Goal: Task Accomplishment & Management: Manage account settings

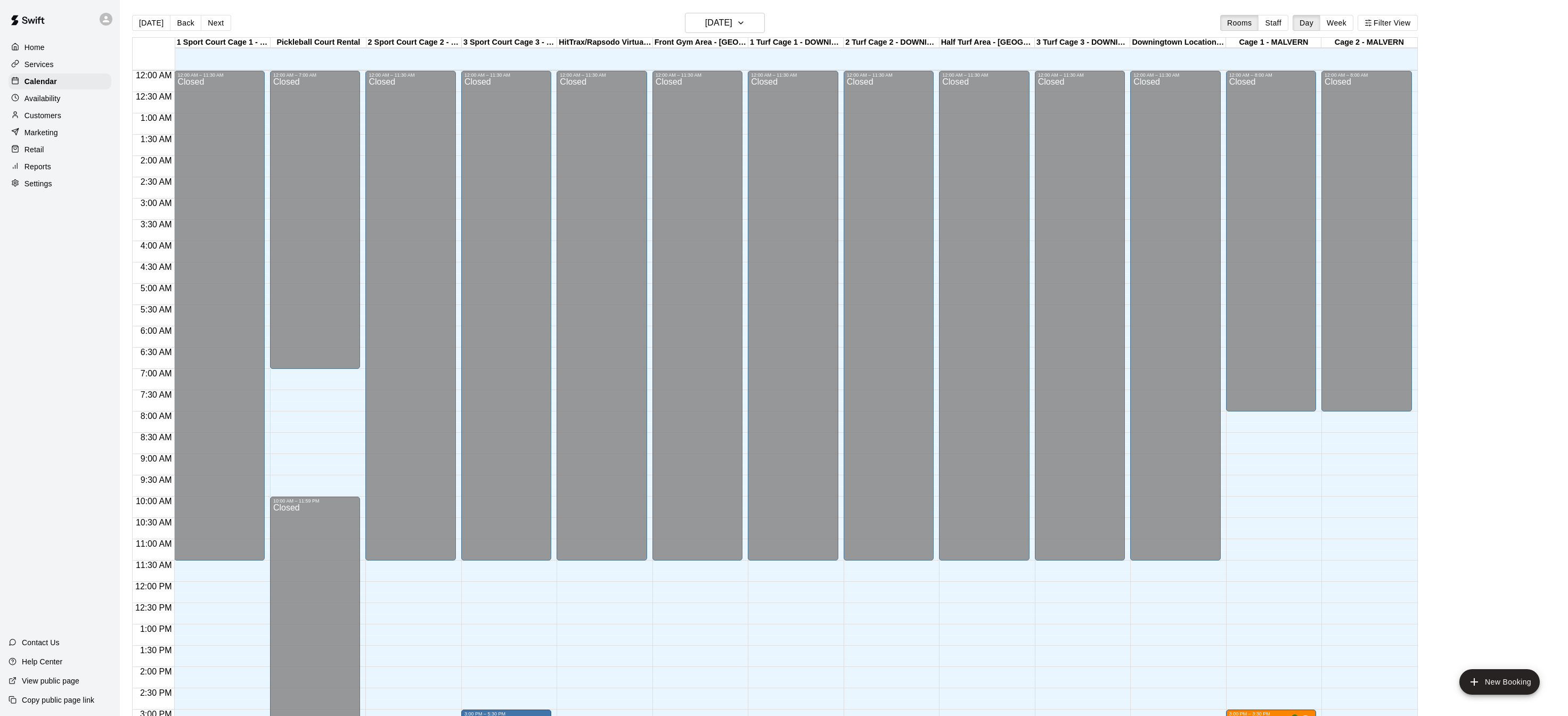
scroll to position [332, 0]
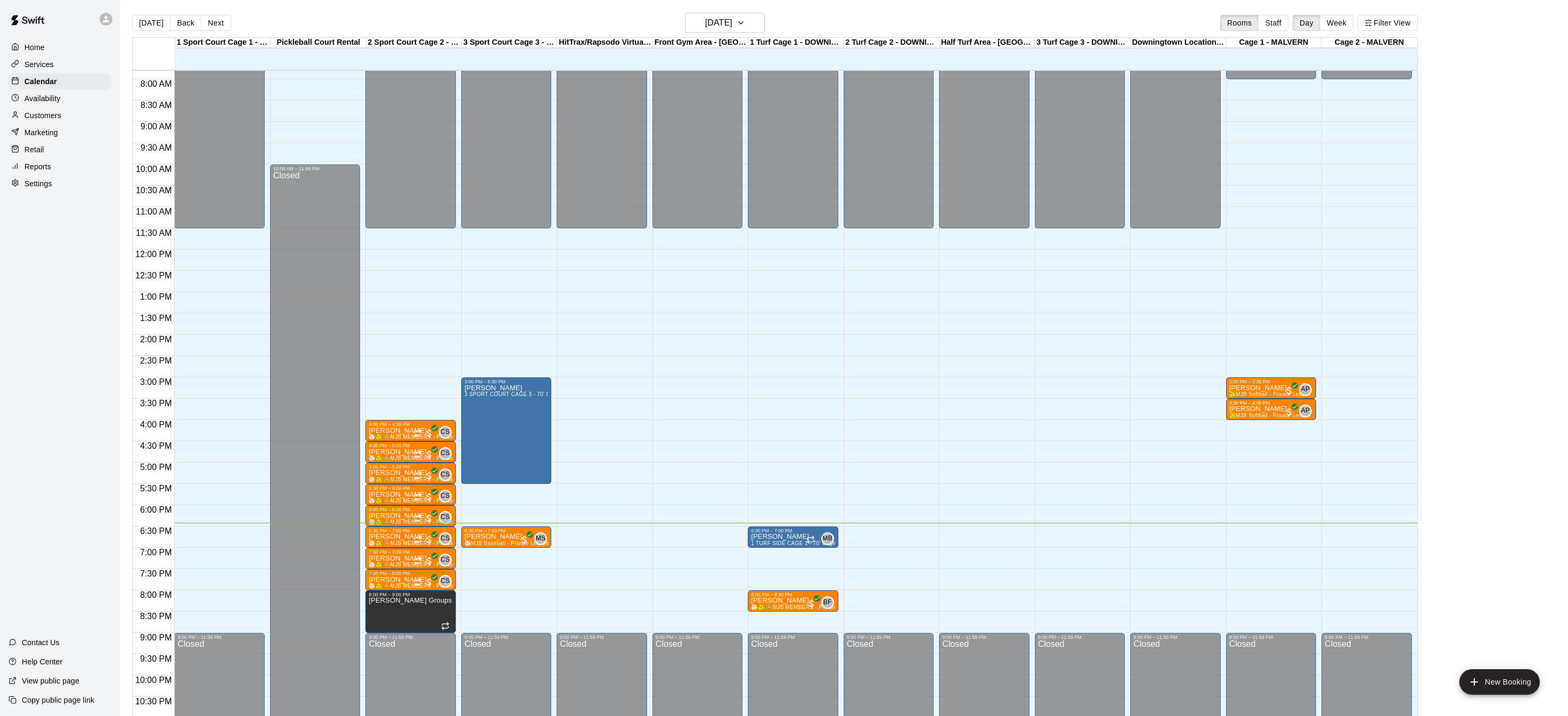
click at [36, 51] on p "Home" at bounding box center [35, 47] width 20 height 11
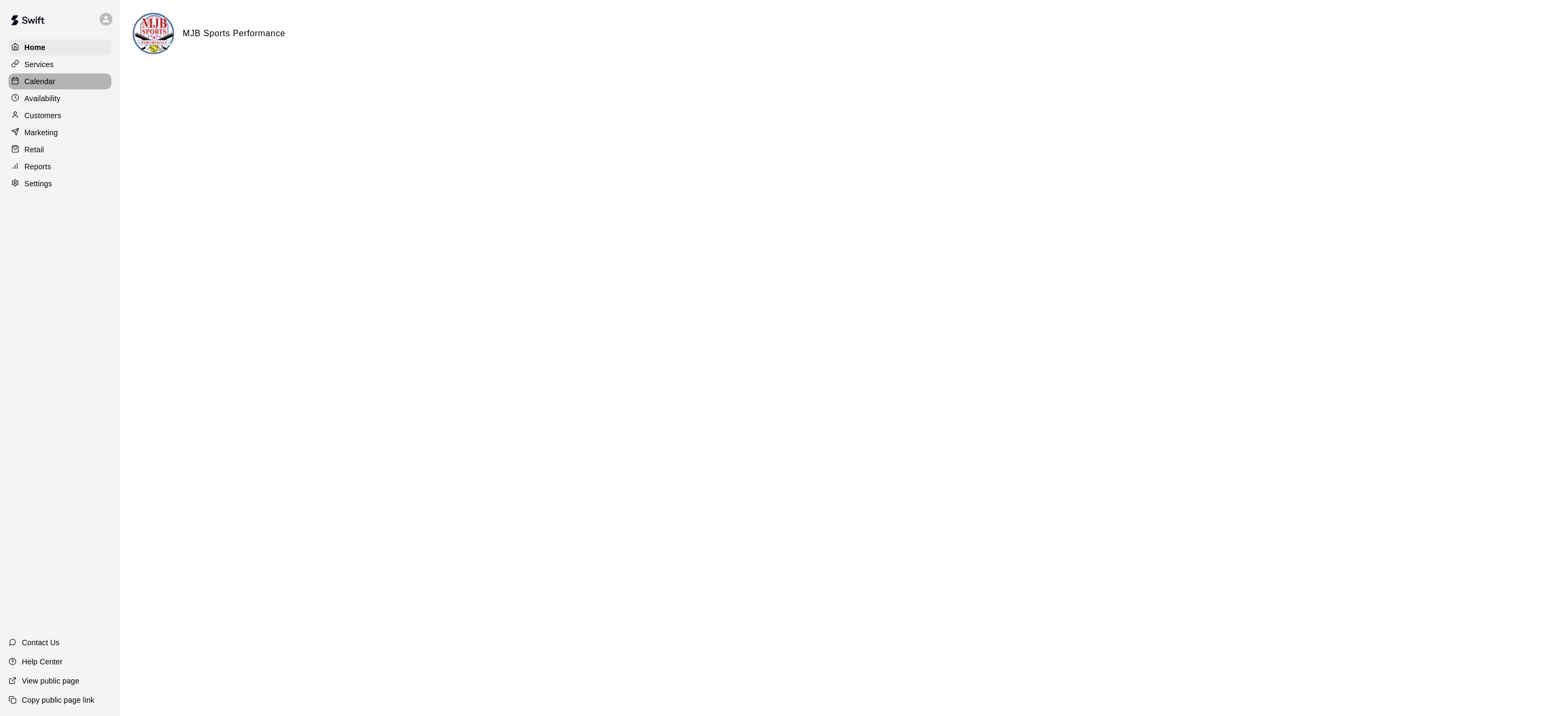
click at [47, 82] on p "Calendar" at bounding box center [40, 81] width 31 height 11
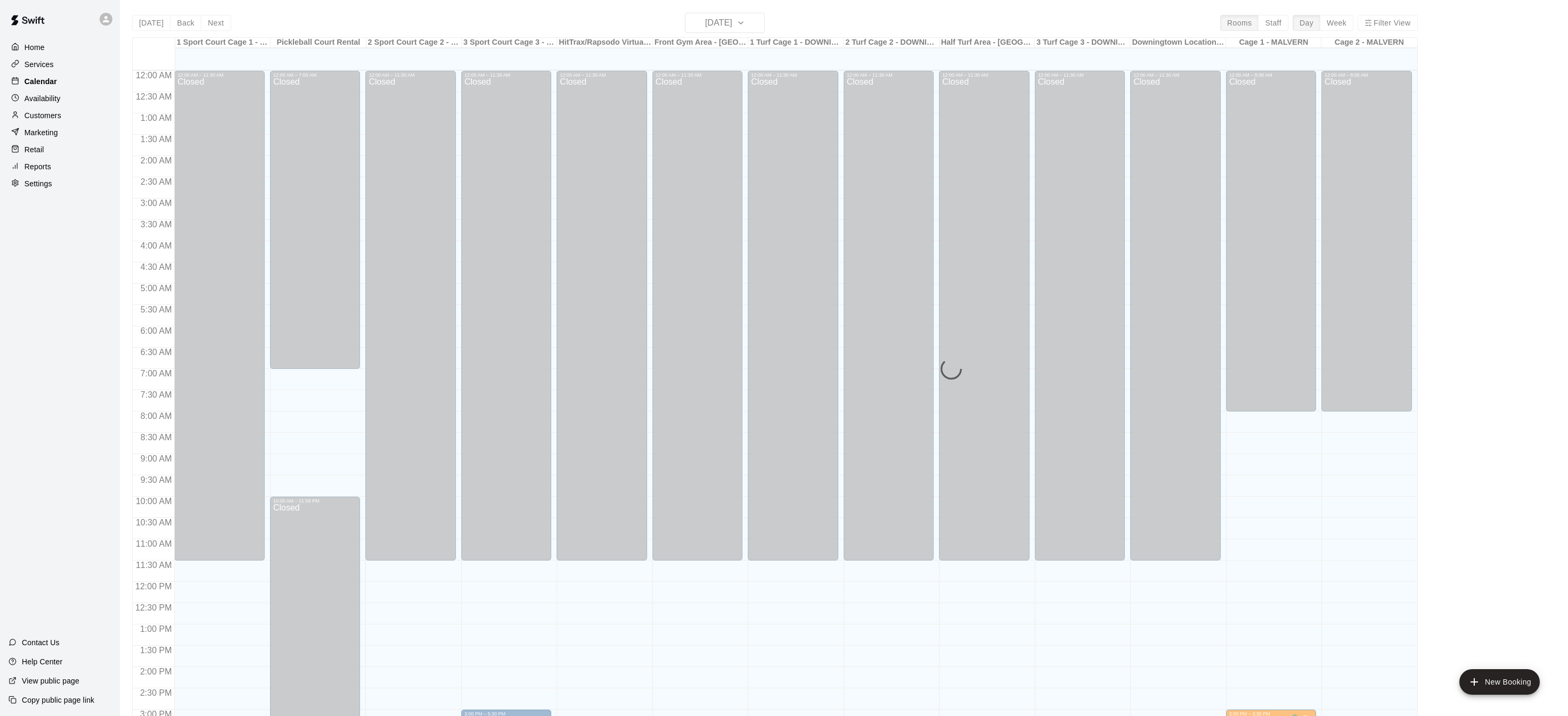
scroll to position [332, 0]
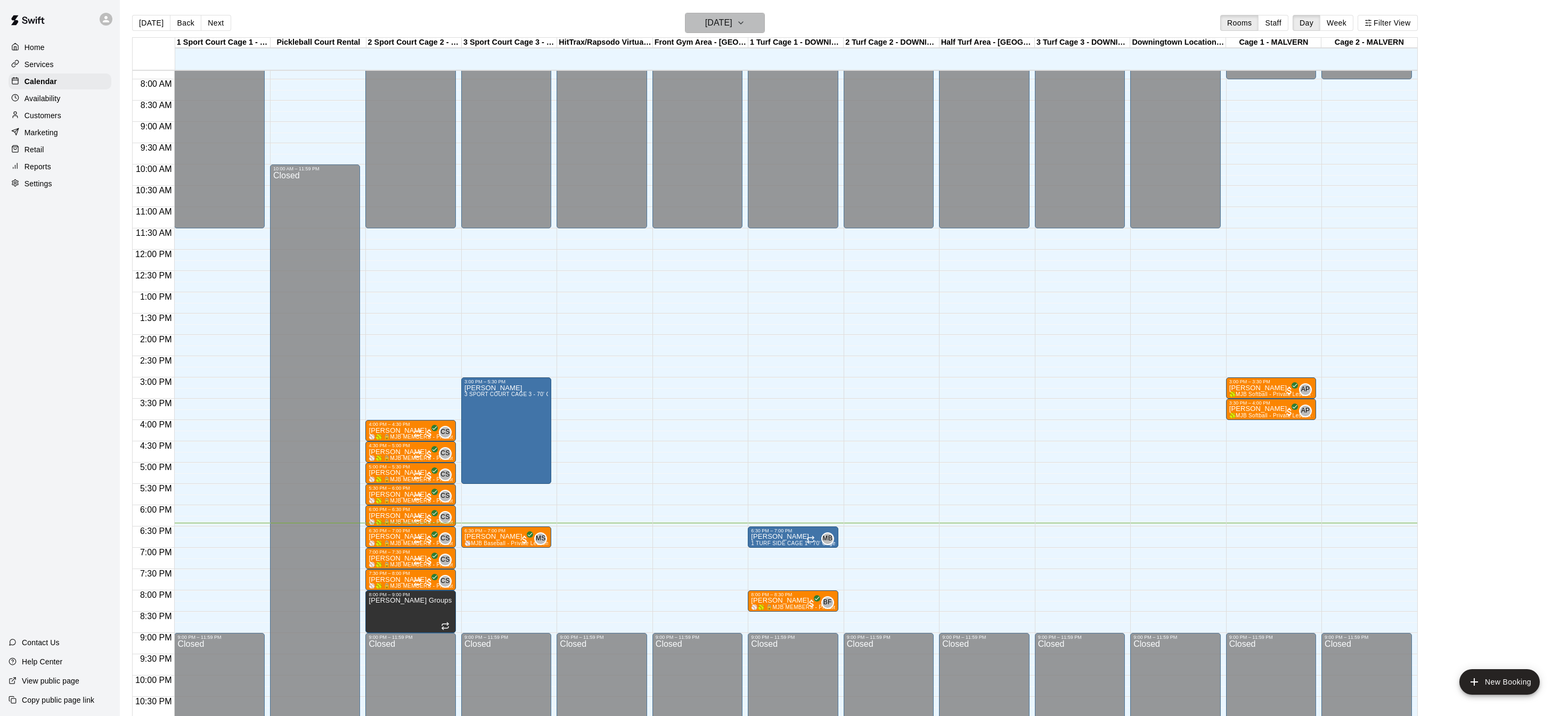
click at [745, 25] on icon "button" at bounding box center [741, 23] width 9 height 13
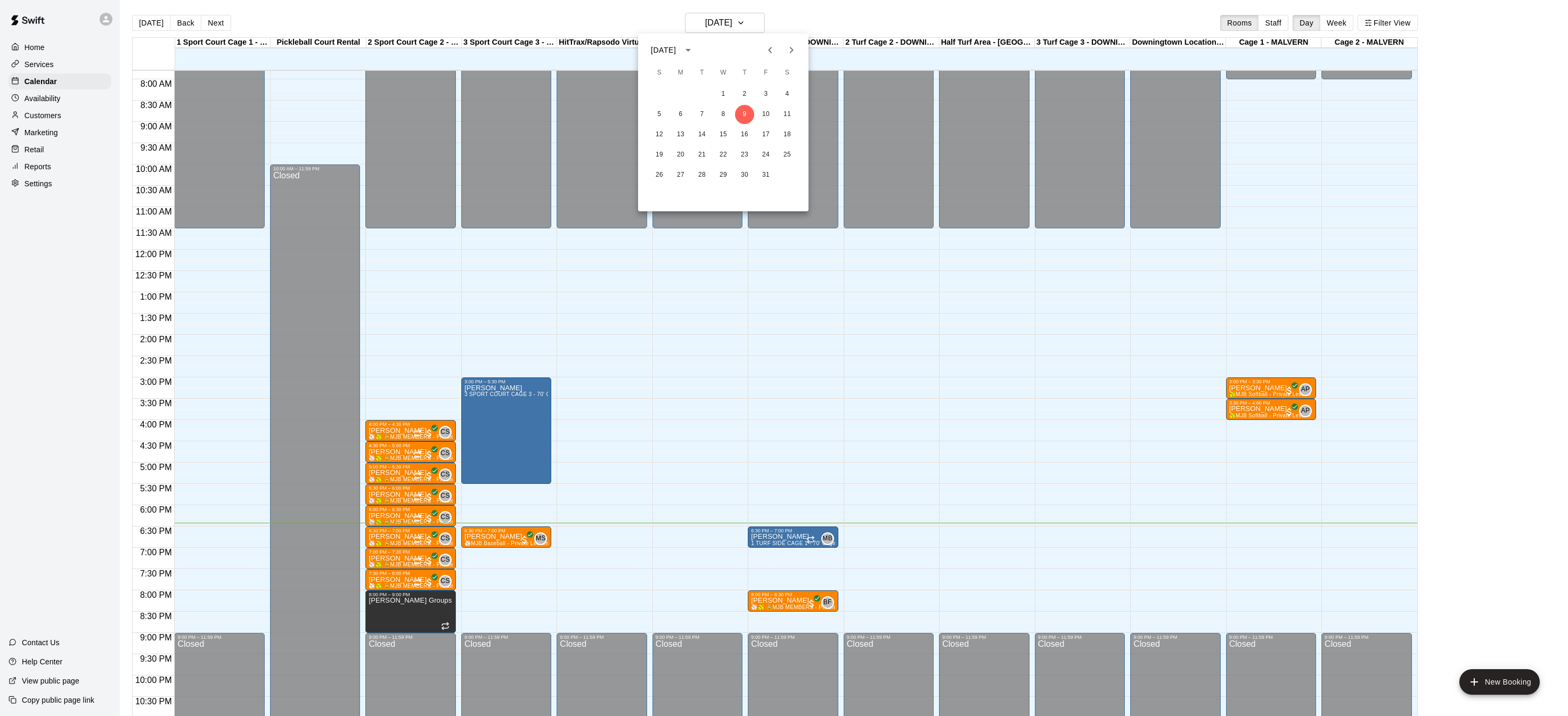
click at [787, 47] on icon "Next month" at bounding box center [791, 50] width 13 height 13
click at [679, 116] on button "3" at bounding box center [681, 114] width 19 height 19
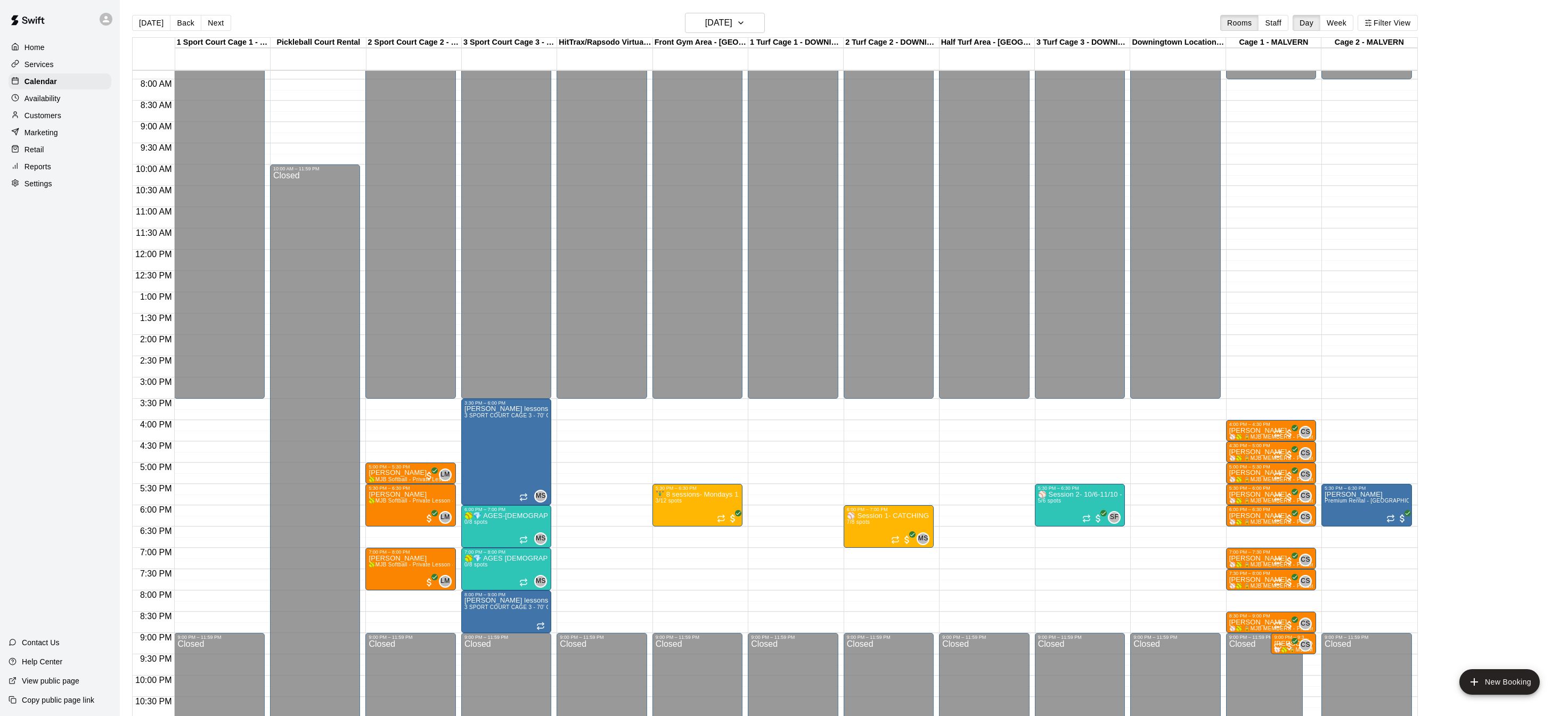
click at [33, 43] on p "Home" at bounding box center [35, 47] width 20 height 11
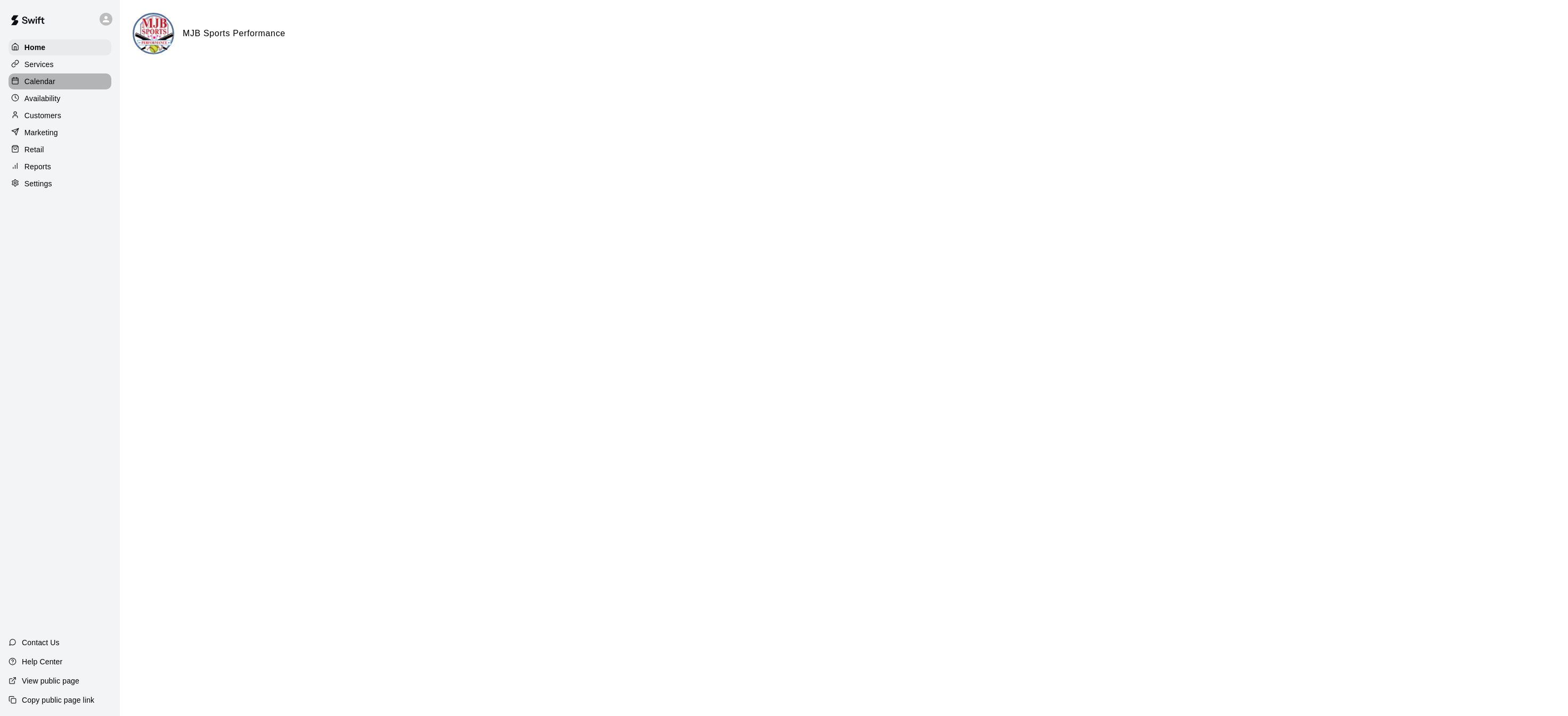
click at [47, 79] on p "Calendar" at bounding box center [40, 81] width 31 height 11
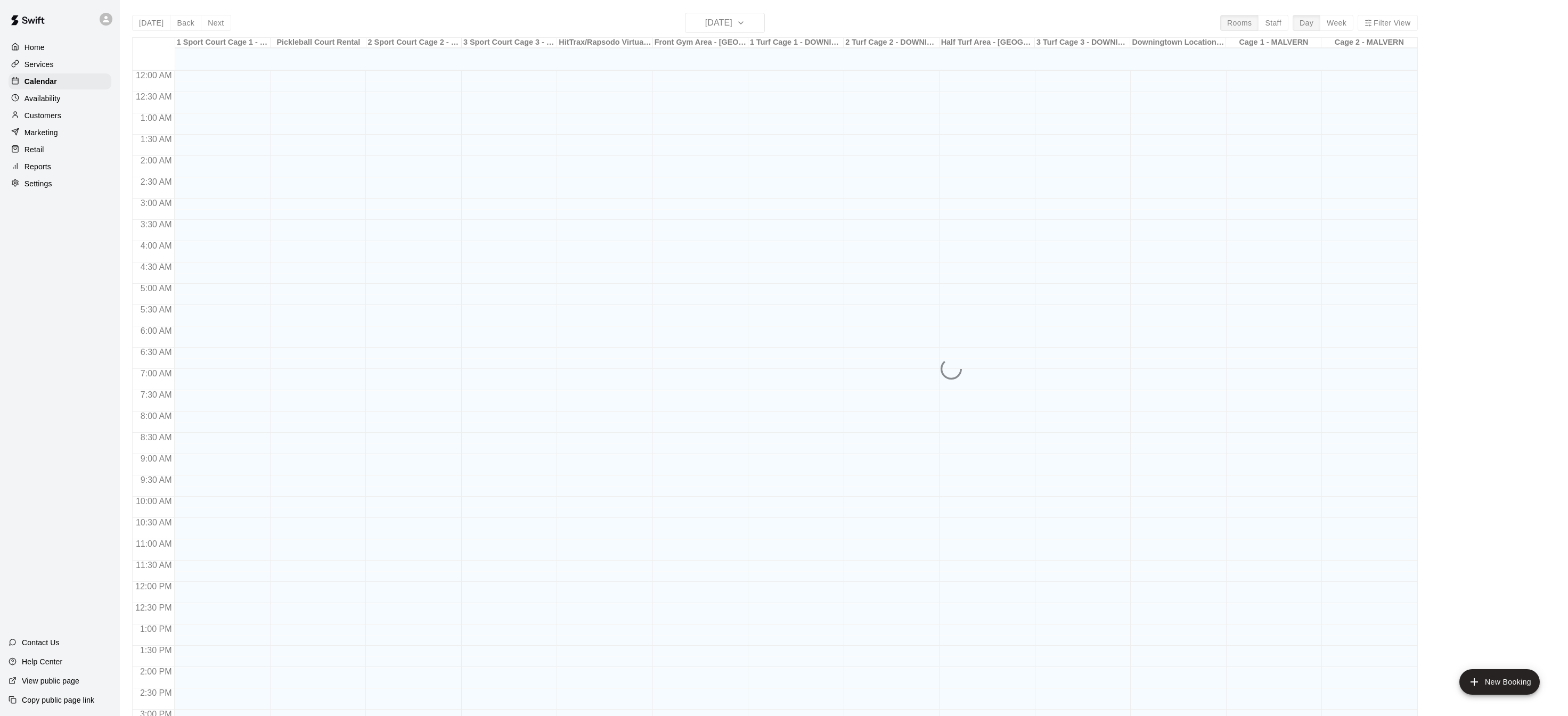
scroll to position [332, 0]
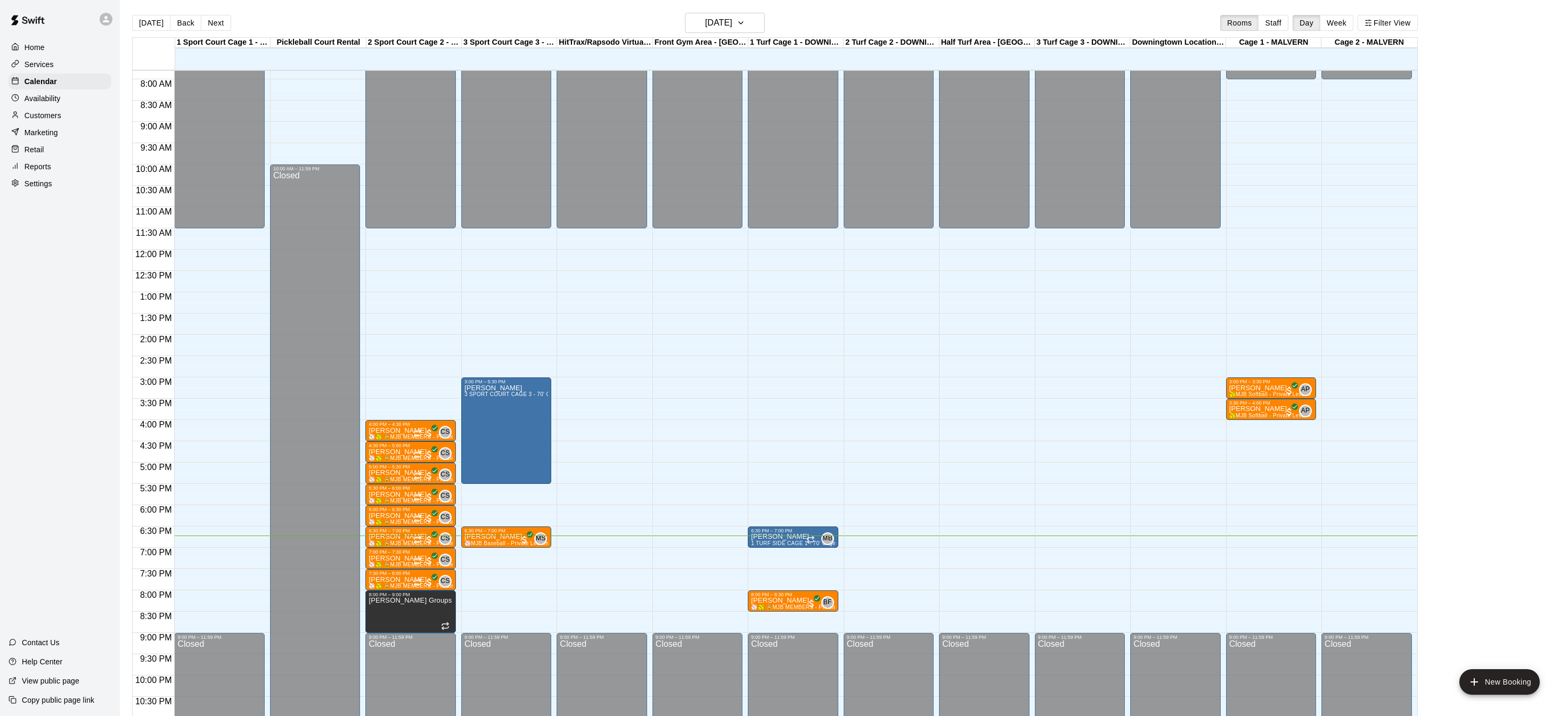
click at [40, 45] on p "Home" at bounding box center [35, 47] width 20 height 11
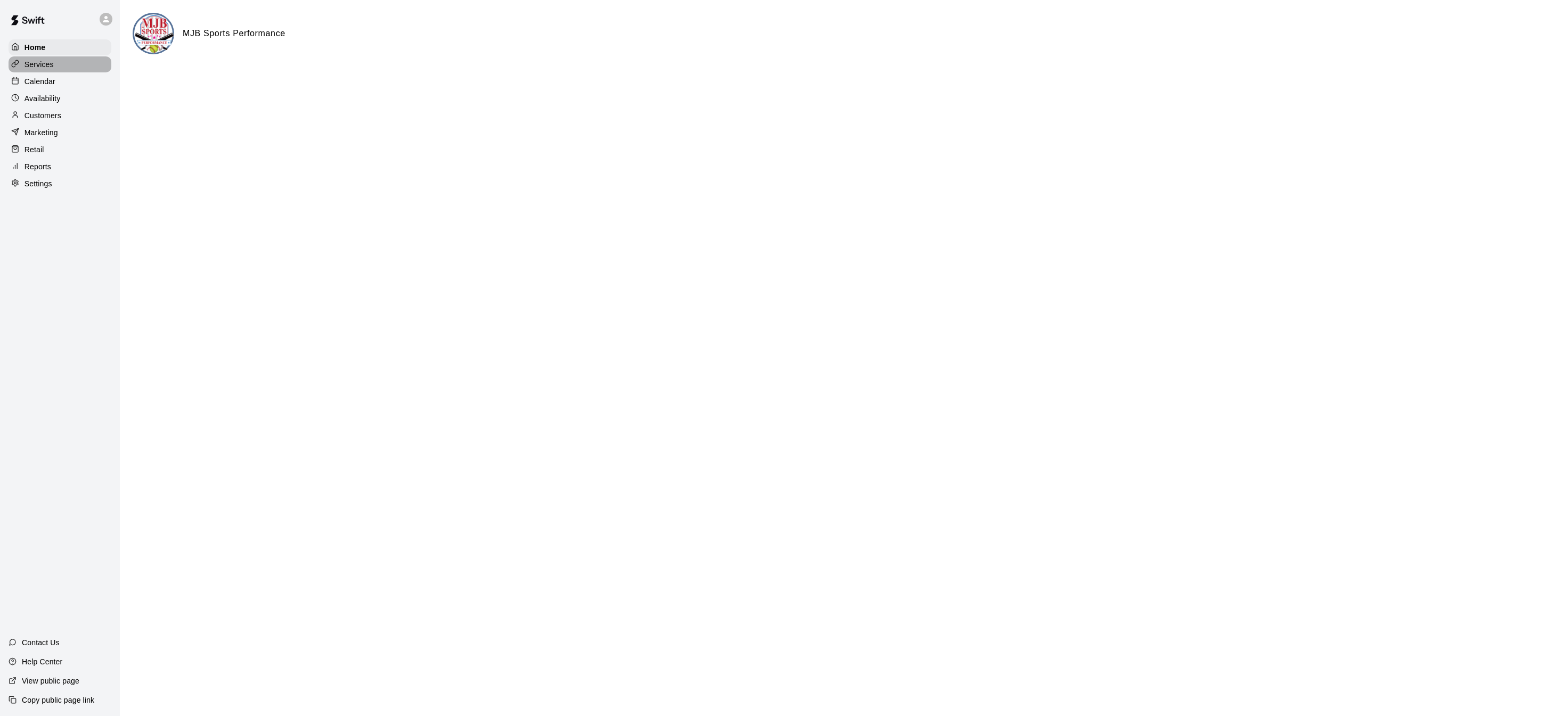
click at [41, 65] on p "Services" at bounding box center [39, 64] width 30 height 11
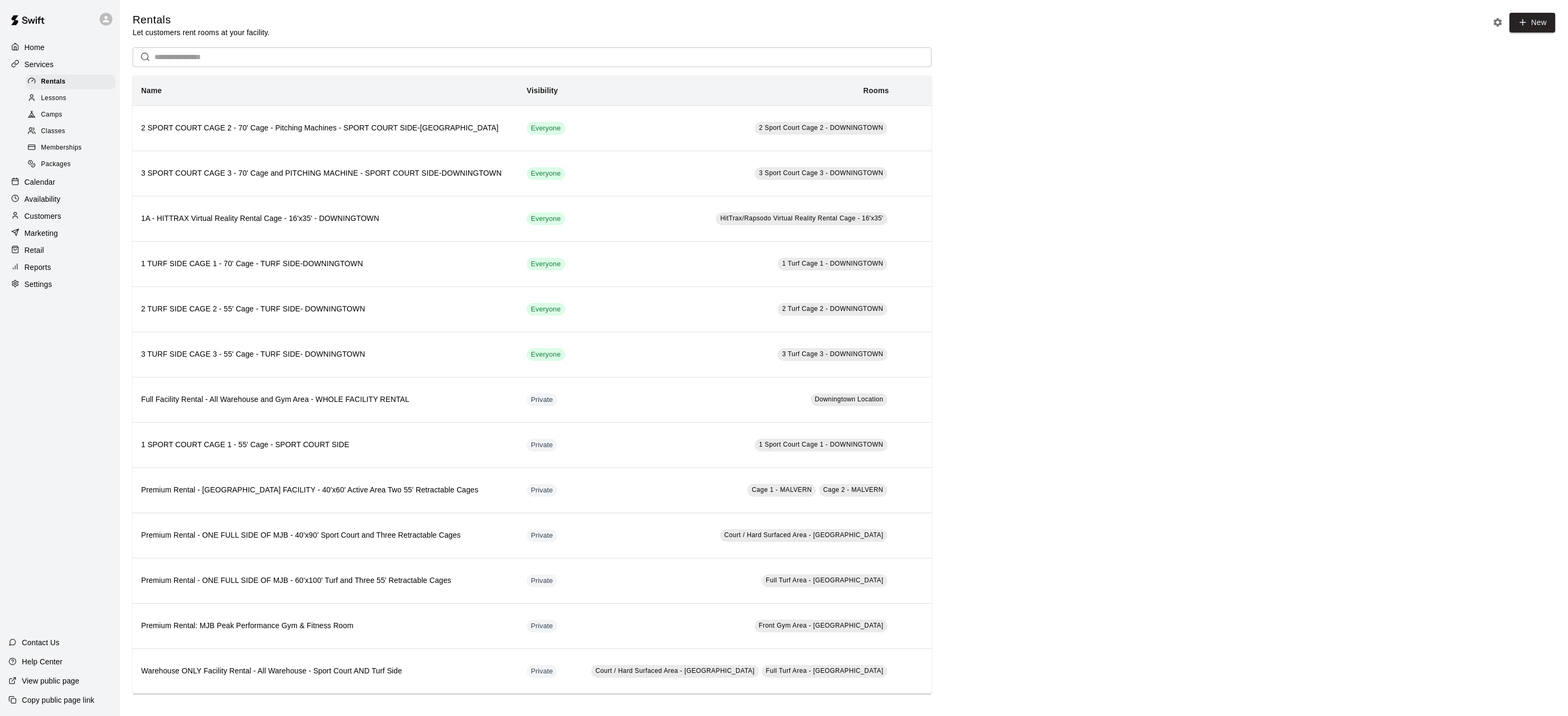
click at [58, 213] on p "Customers" at bounding box center [43, 216] width 36 height 11
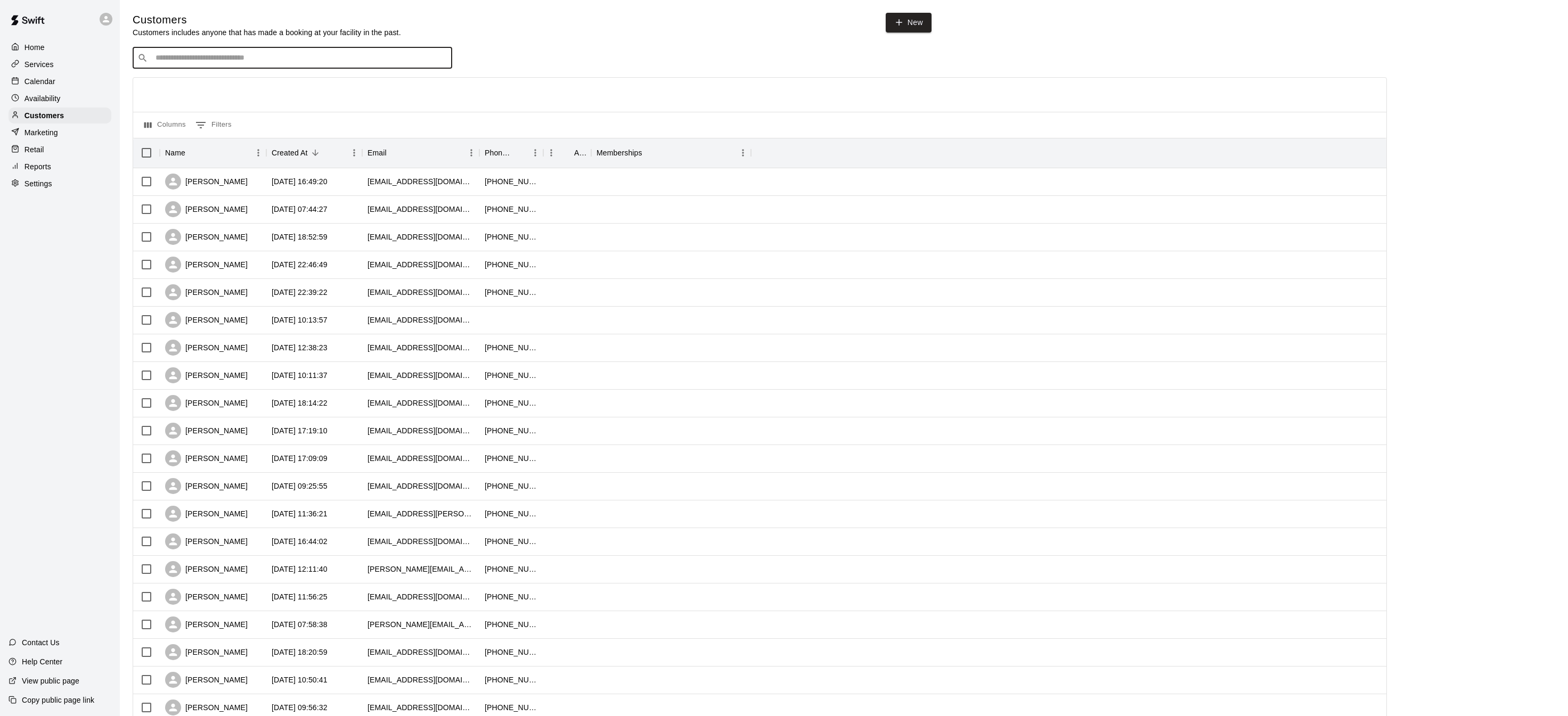
click at [317, 57] on input "Search customers by name or email" at bounding box center [299, 58] width 295 height 11
type input "**********"
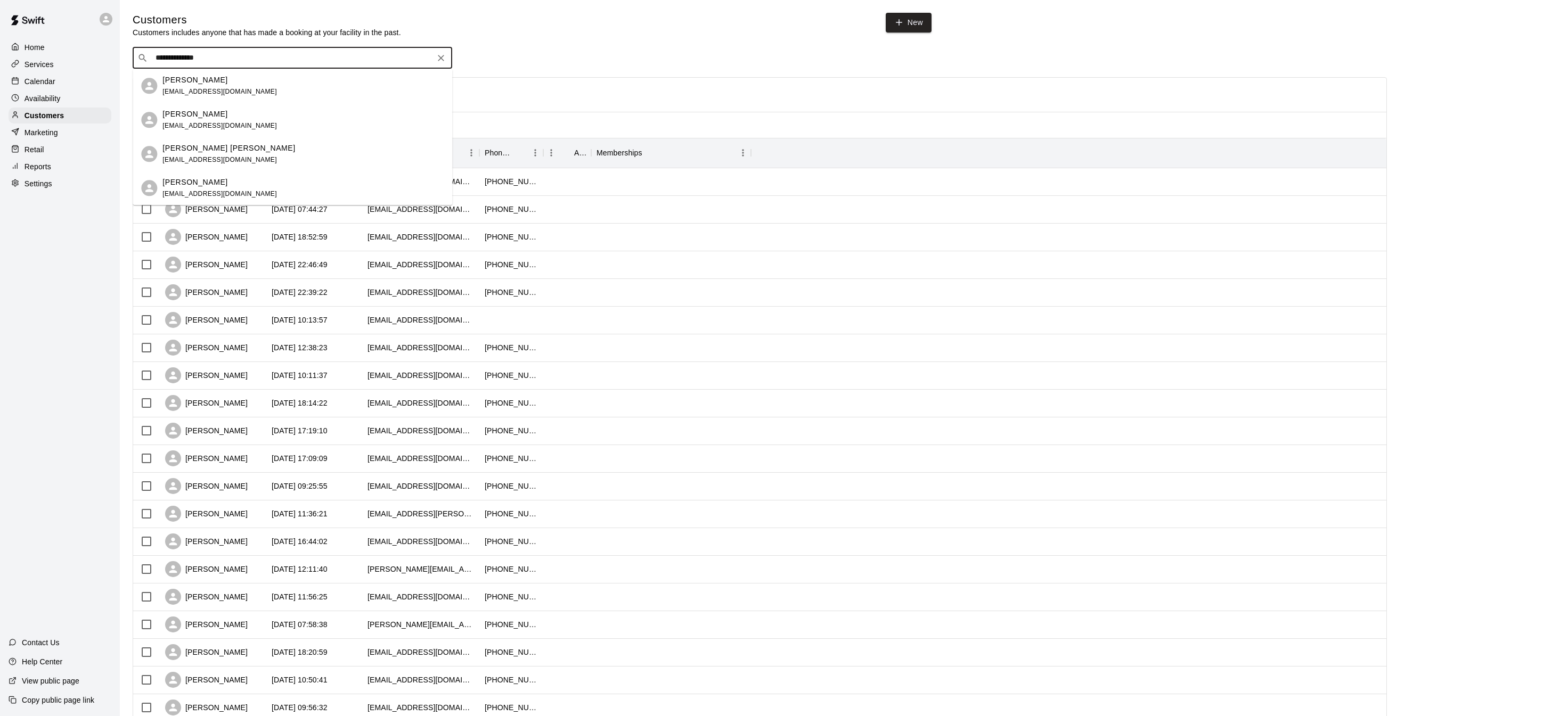
drag, startPoint x: 173, startPoint y: 53, endPoint x: 18, endPoint y: 55, distance: 155.0
click at [18, 55] on div "**********" at bounding box center [784, 459] width 1568 height 919
click at [187, 117] on p "[PERSON_NAME]" at bounding box center [194, 114] width 65 height 11
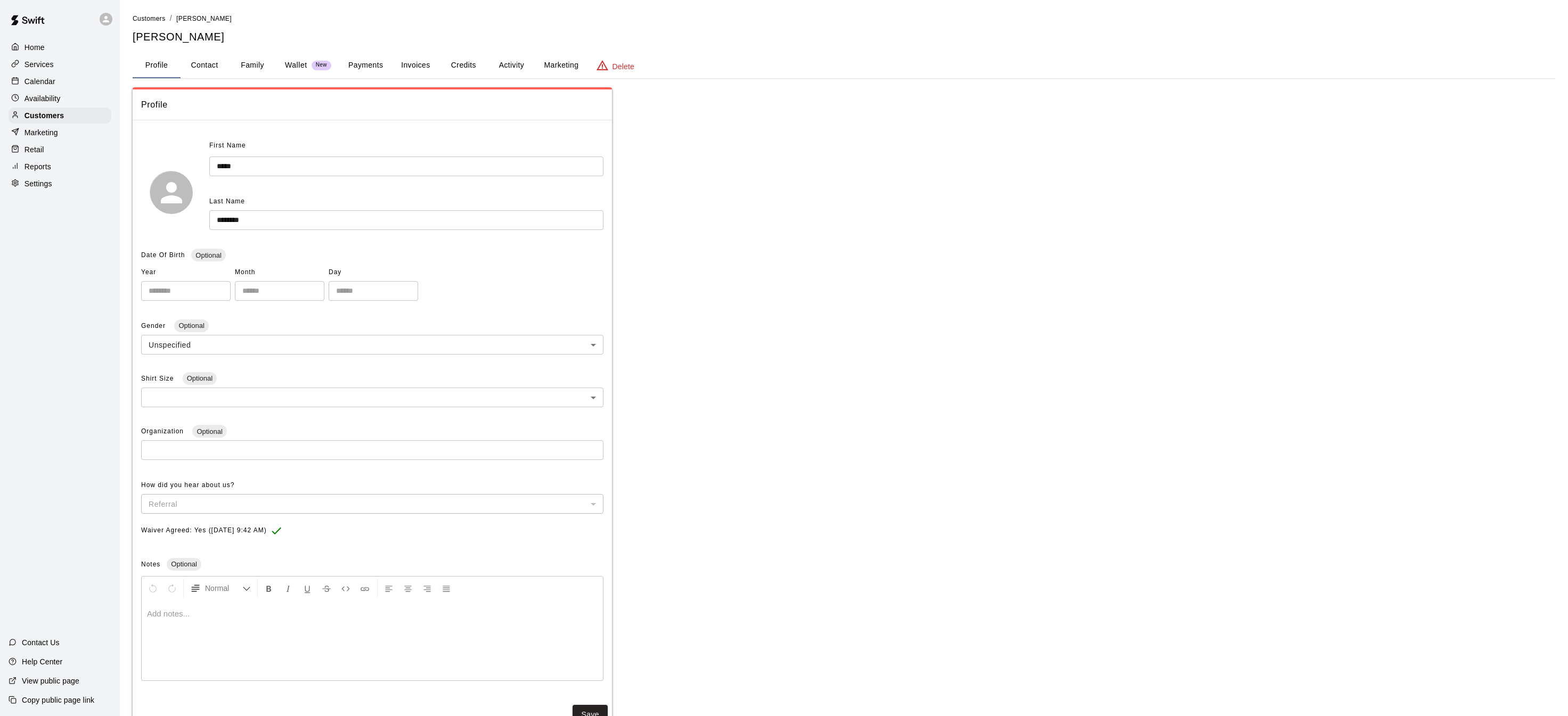
click at [211, 61] on button "Contact" at bounding box center [204, 65] width 48 height 26
select select "**"
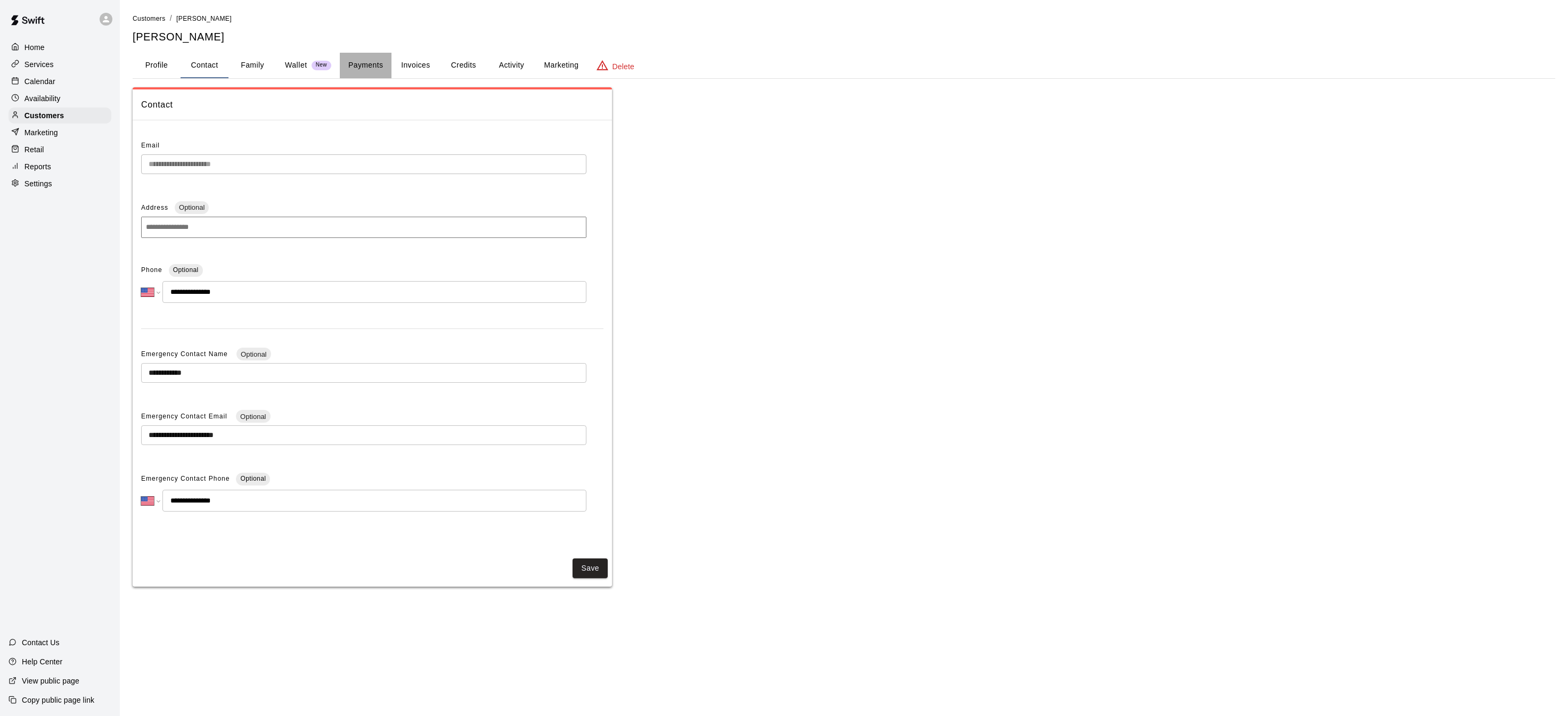
click at [344, 59] on button "Payments" at bounding box center [366, 65] width 52 height 26
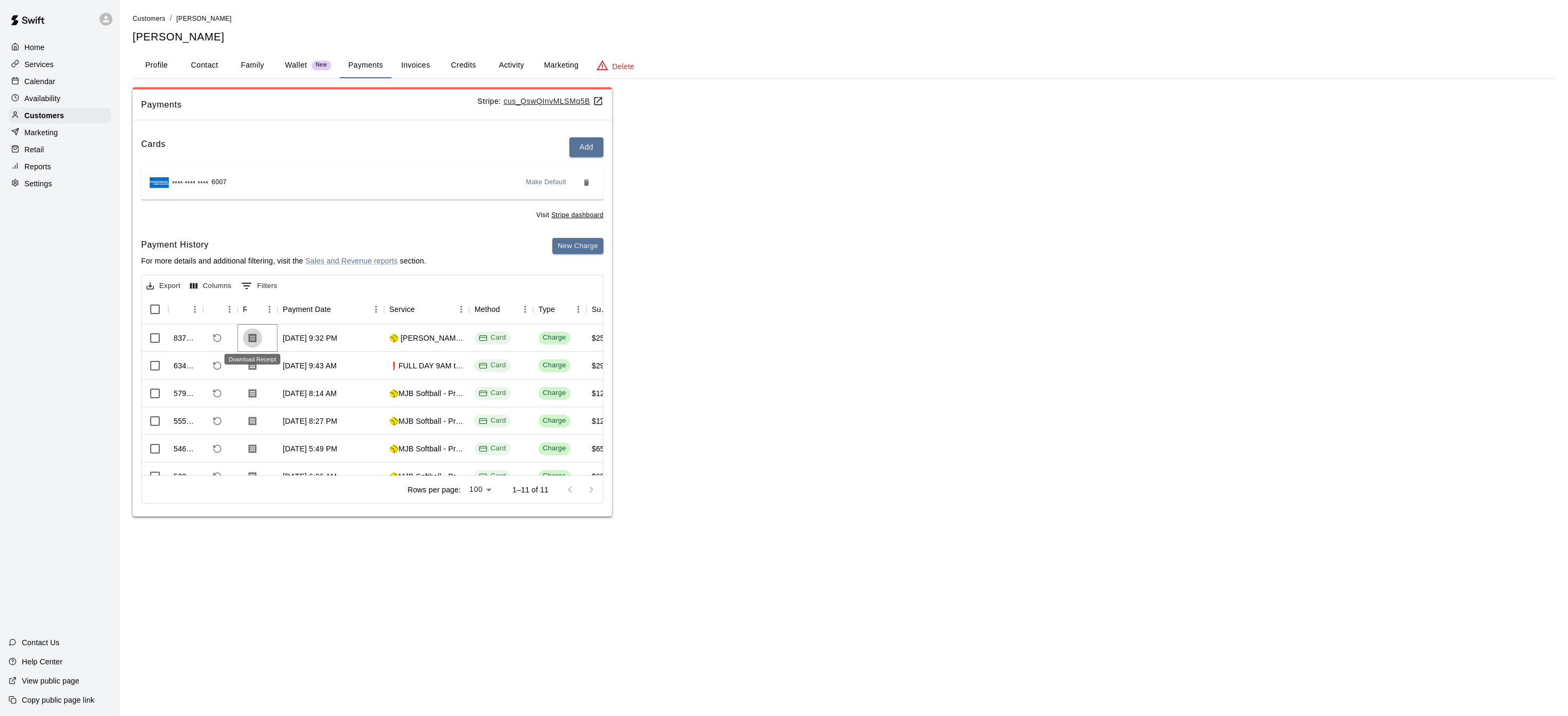
click at [255, 334] on icon "Download Receipt" at bounding box center [253, 337] width 8 height 9
click at [578, 246] on button "New Charge" at bounding box center [578, 246] width 51 height 16
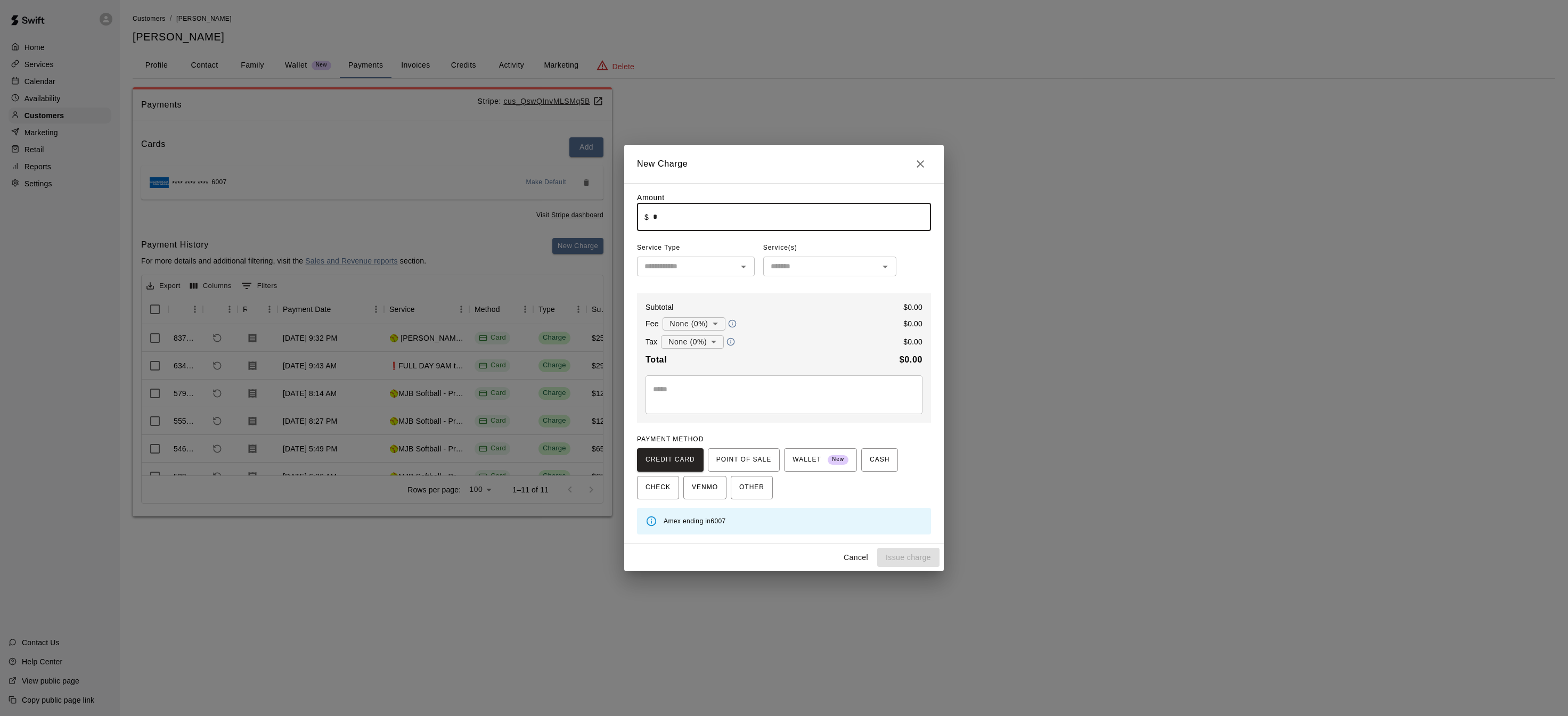
click at [705, 212] on input "*" at bounding box center [792, 217] width 278 height 28
click at [739, 269] on icon "Open" at bounding box center [743, 266] width 13 height 13
type input "******"
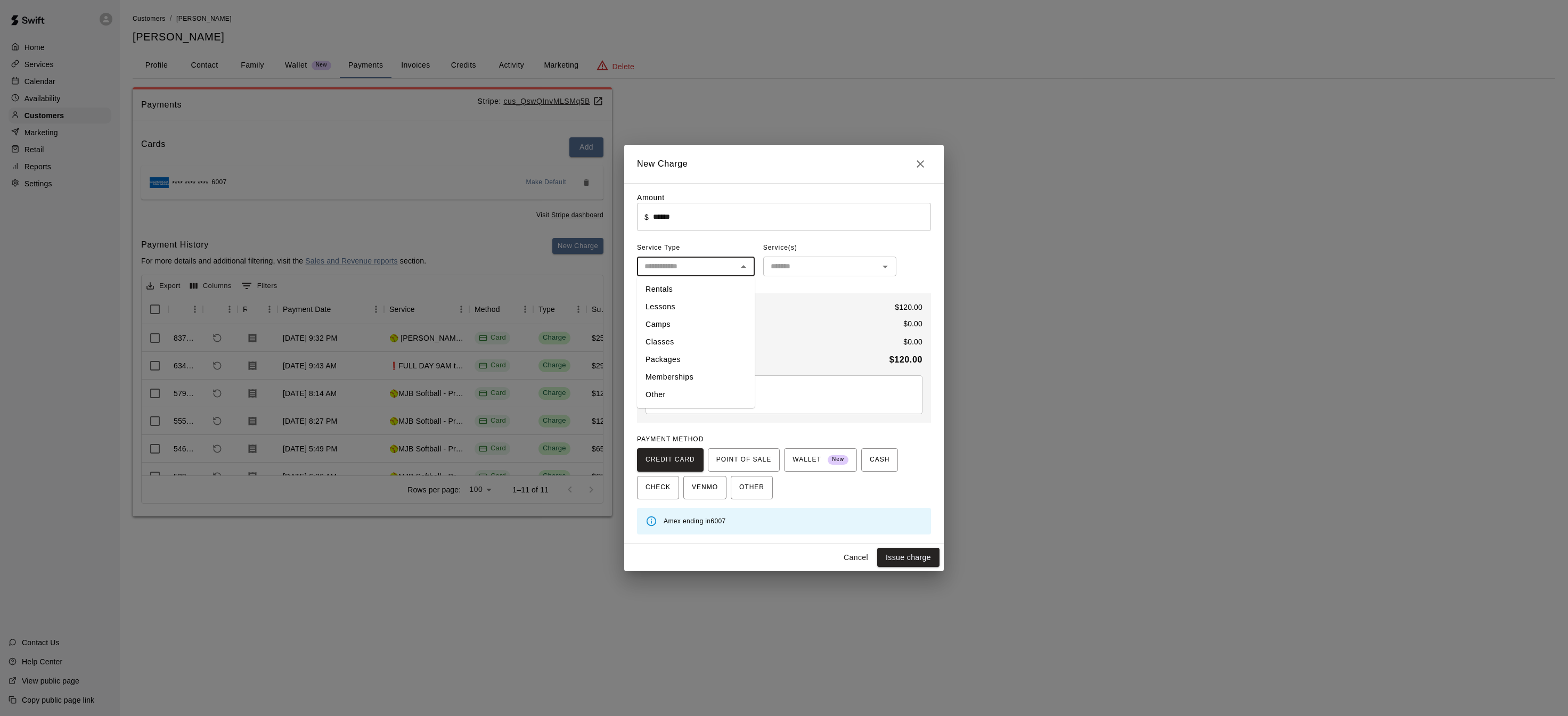
click at [710, 309] on li "Lessons" at bounding box center [696, 307] width 118 height 18
type input "*******"
click at [706, 403] on textarea at bounding box center [784, 394] width 262 height 21
click at [651, 391] on div "**********" at bounding box center [784, 394] width 277 height 39
click at [654, 388] on textarea "**********" at bounding box center [784, 394] width 262 height 21
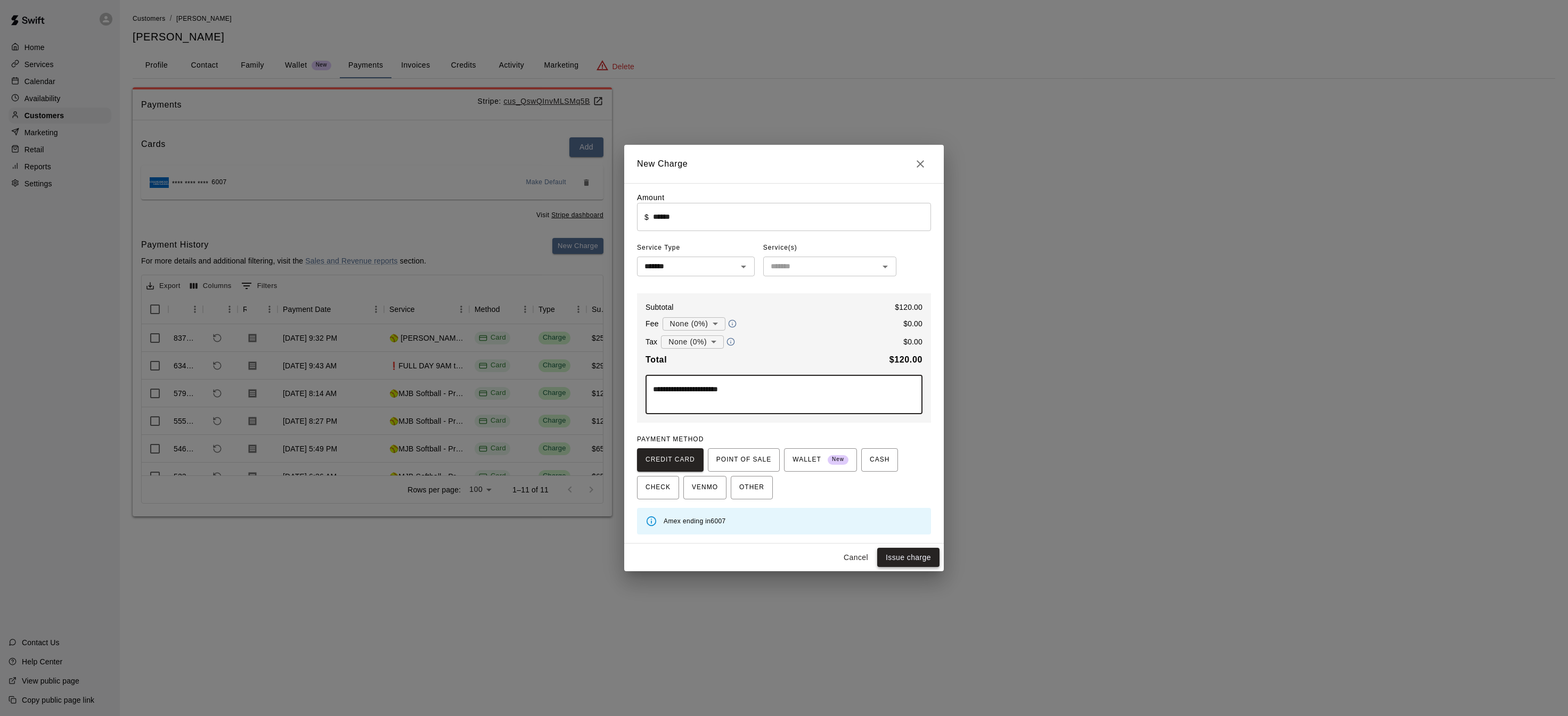
type textarea "**********"
click at [926, 561] on button "Issue charge" at bounding box center [908, 557] width 62 height 19
type input "*"
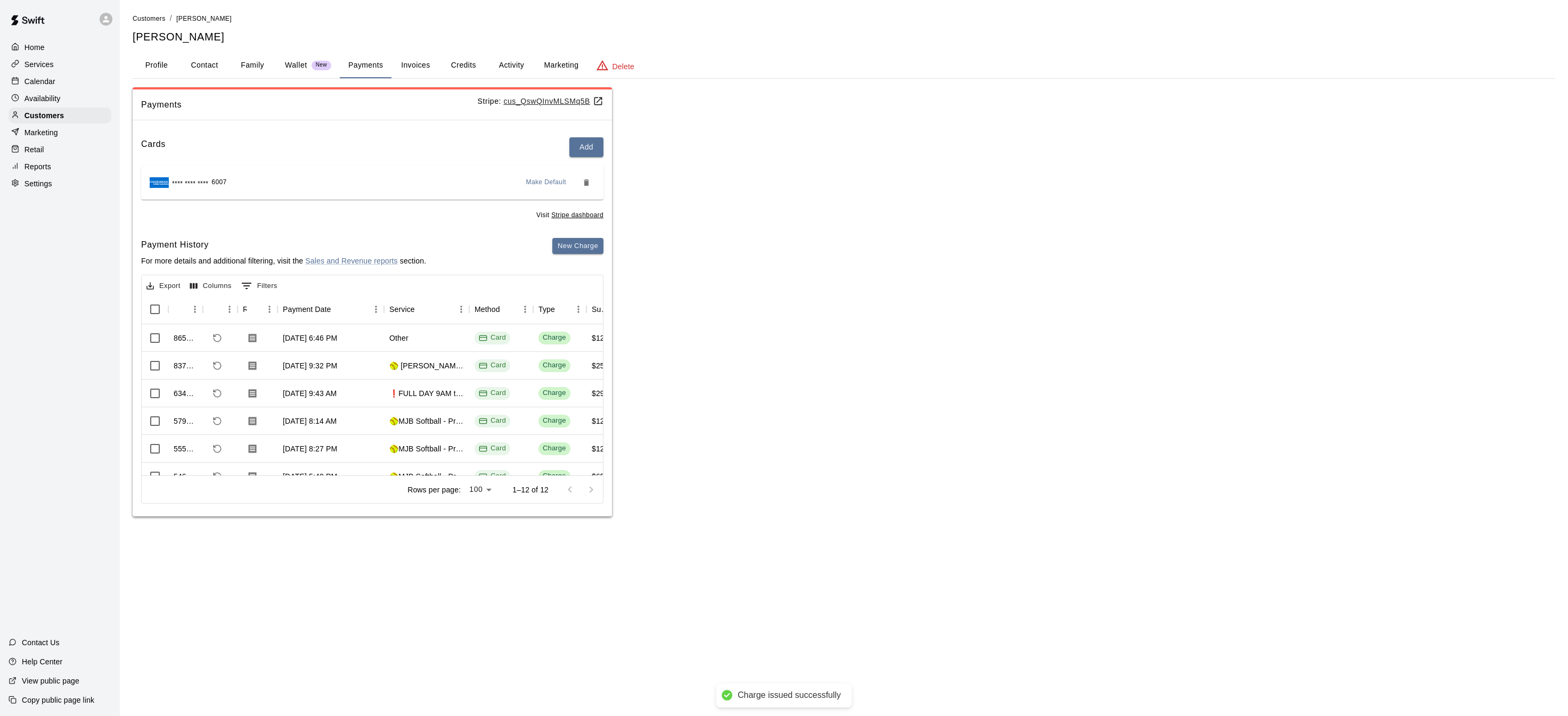
click at [37, 42] on p "Home" at bounding box center [35, 47] width 20 height 11
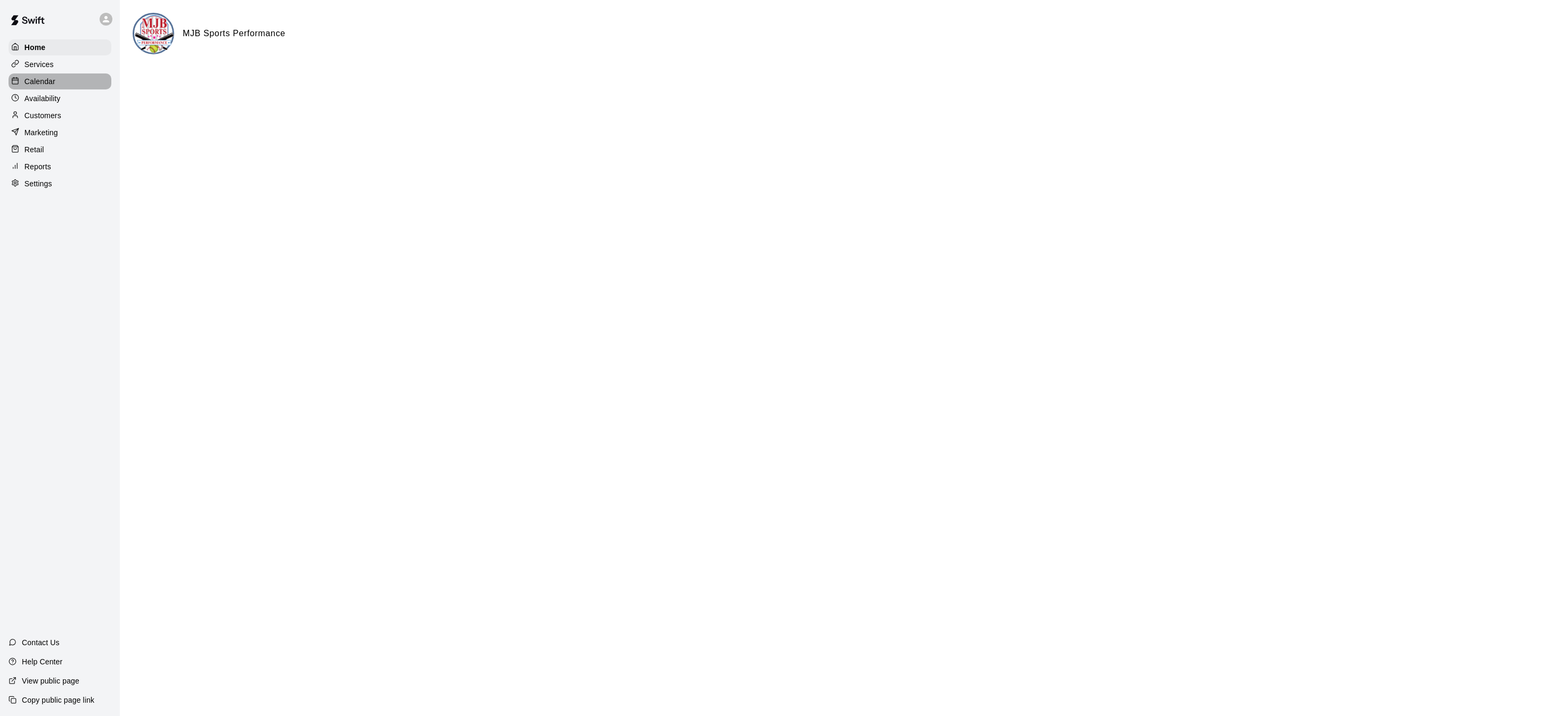
click at [52, 87] on div "Calendar" at bounding box center [60, 81] width 103 height 16
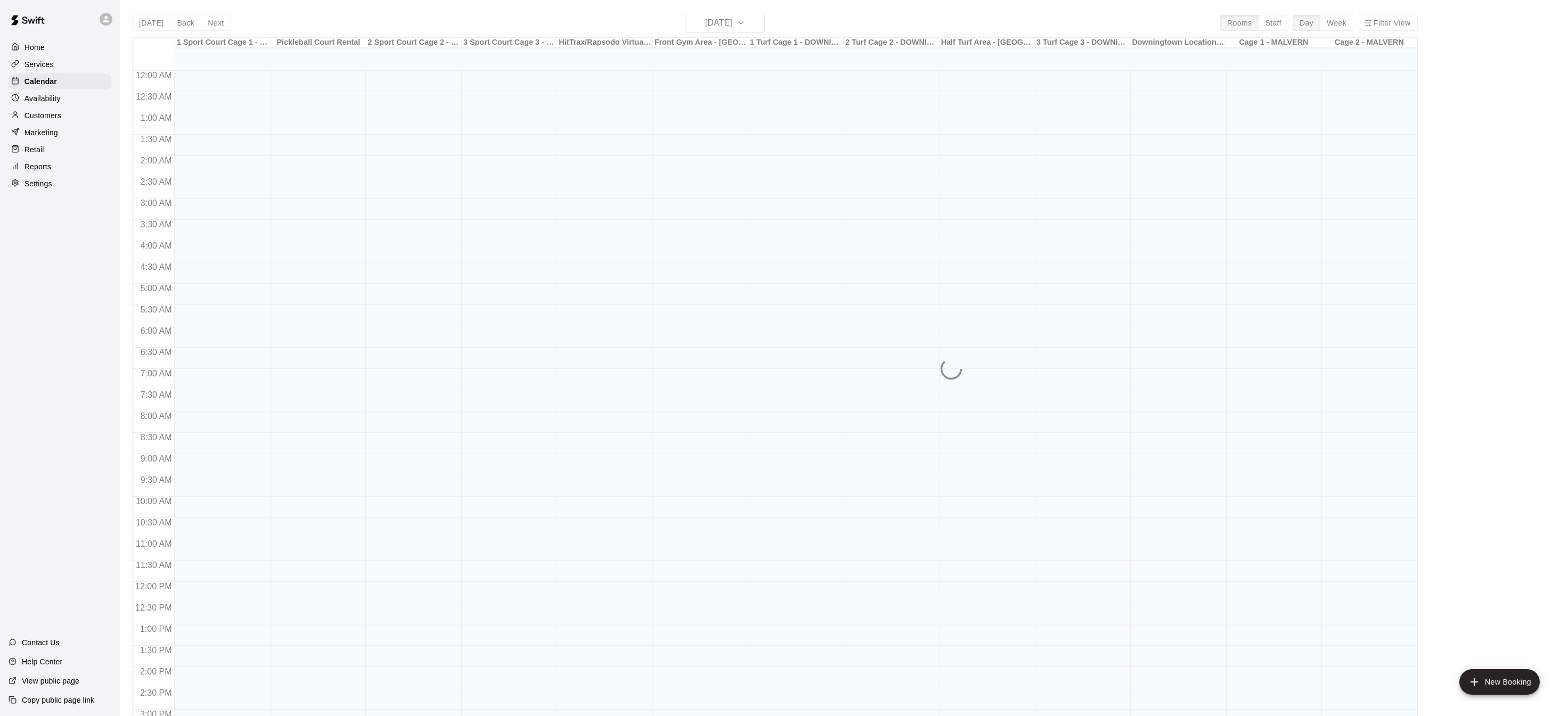
scroll to position [332, 0]
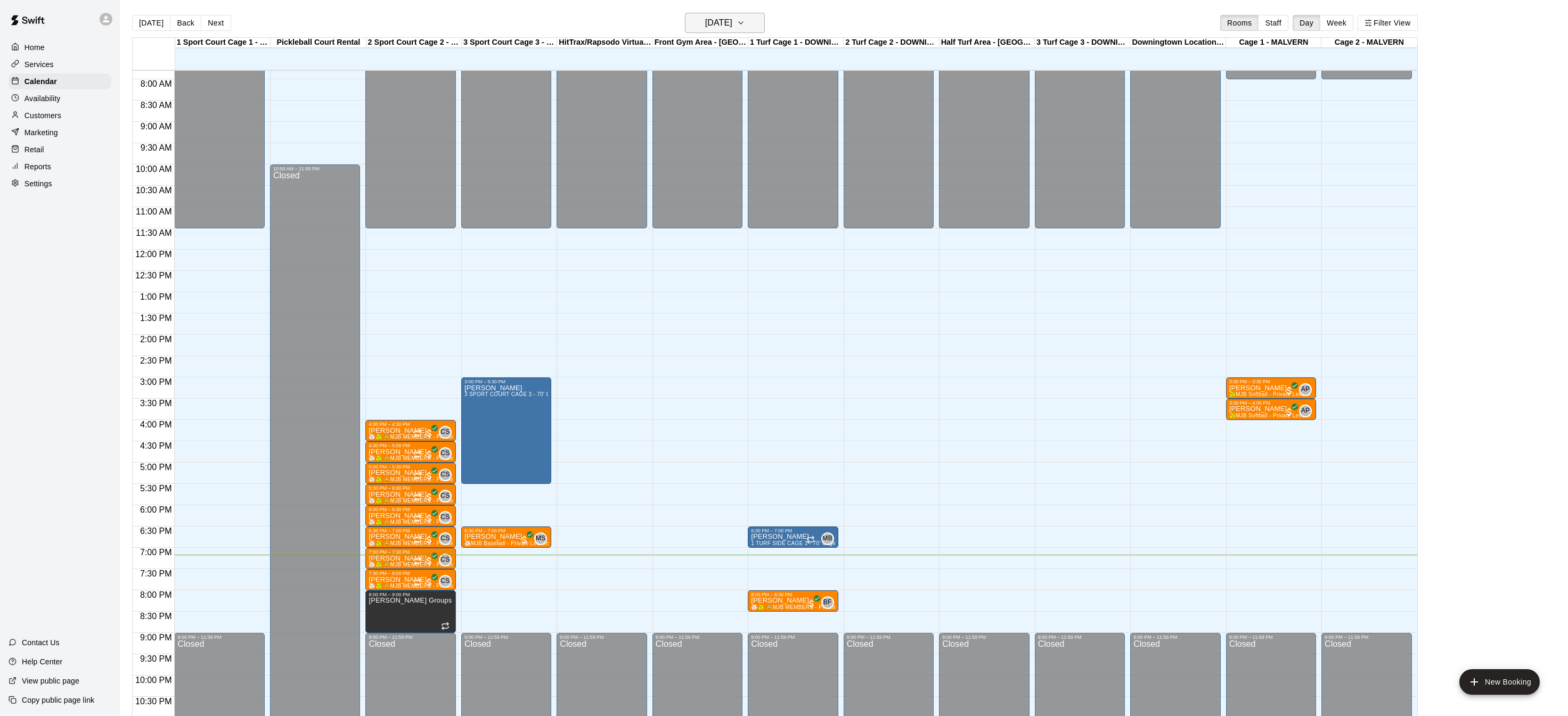
click at [745, 25] on icon "button" at bounding box center [741, 23] width 9 height 13
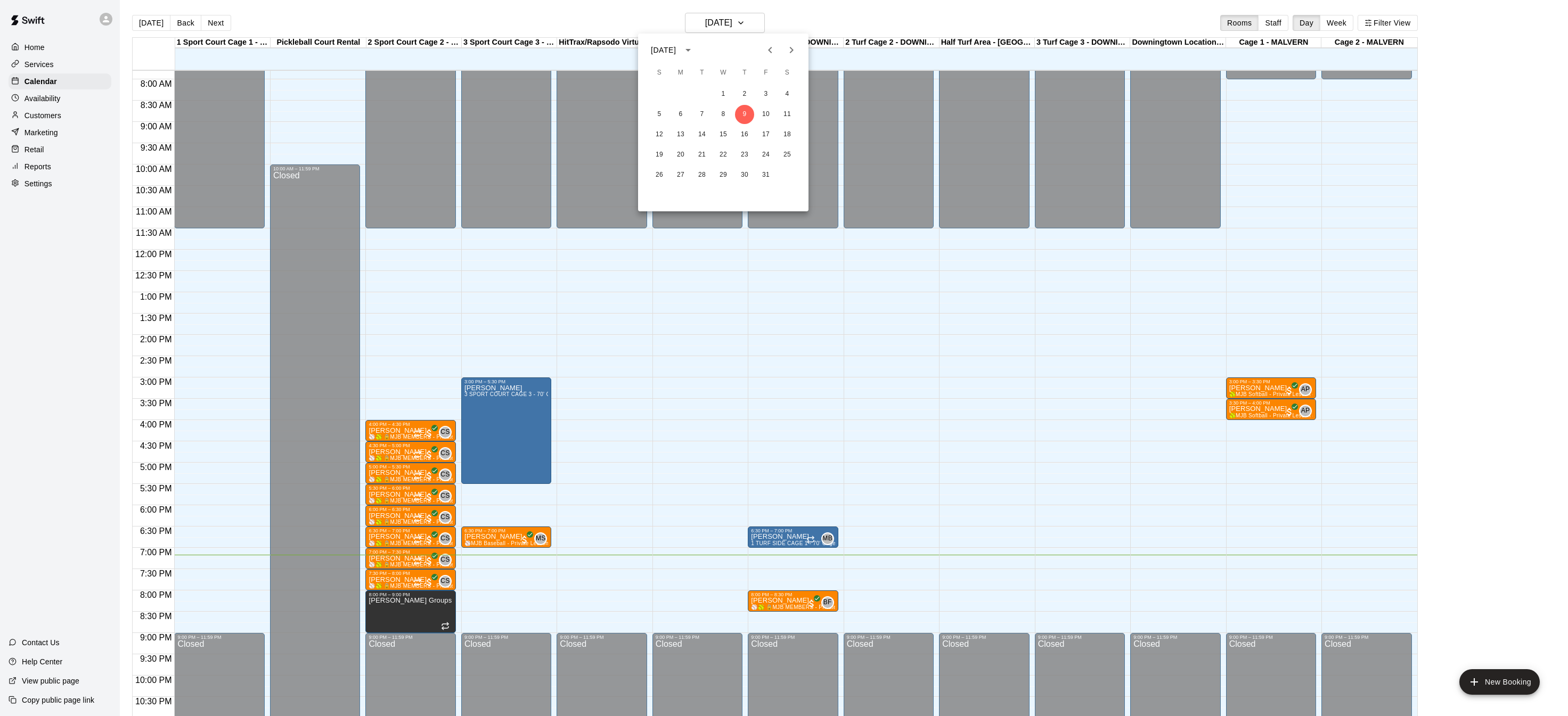
click at [793, 51] on icon "Next month" at bounding box center [791, 50] width 13 height 13
click at [659, 129] on button "11" at bounding box center [659, 134] width 19 height 19
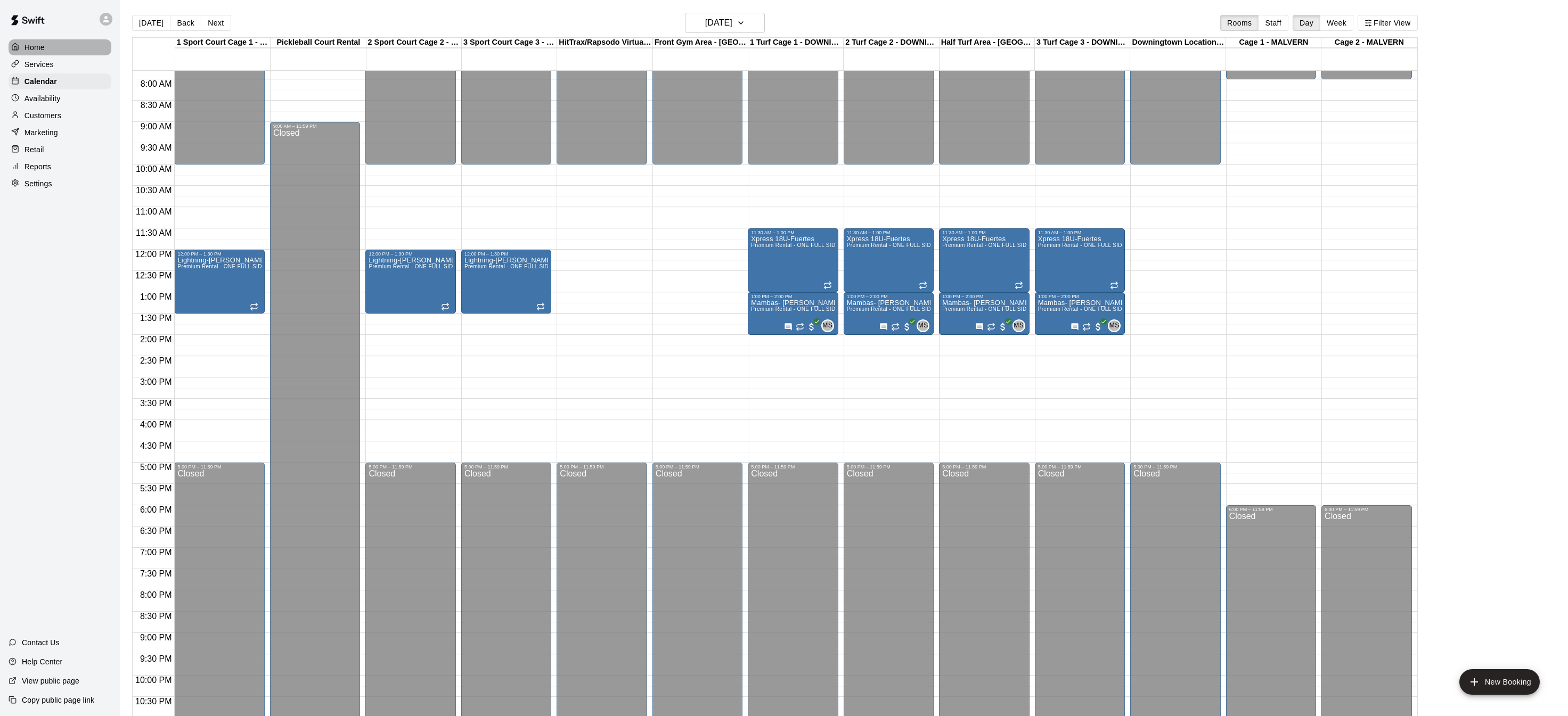
click at [60, 45] on div "Home" at bounding box center [60, 47] width 103 height 16
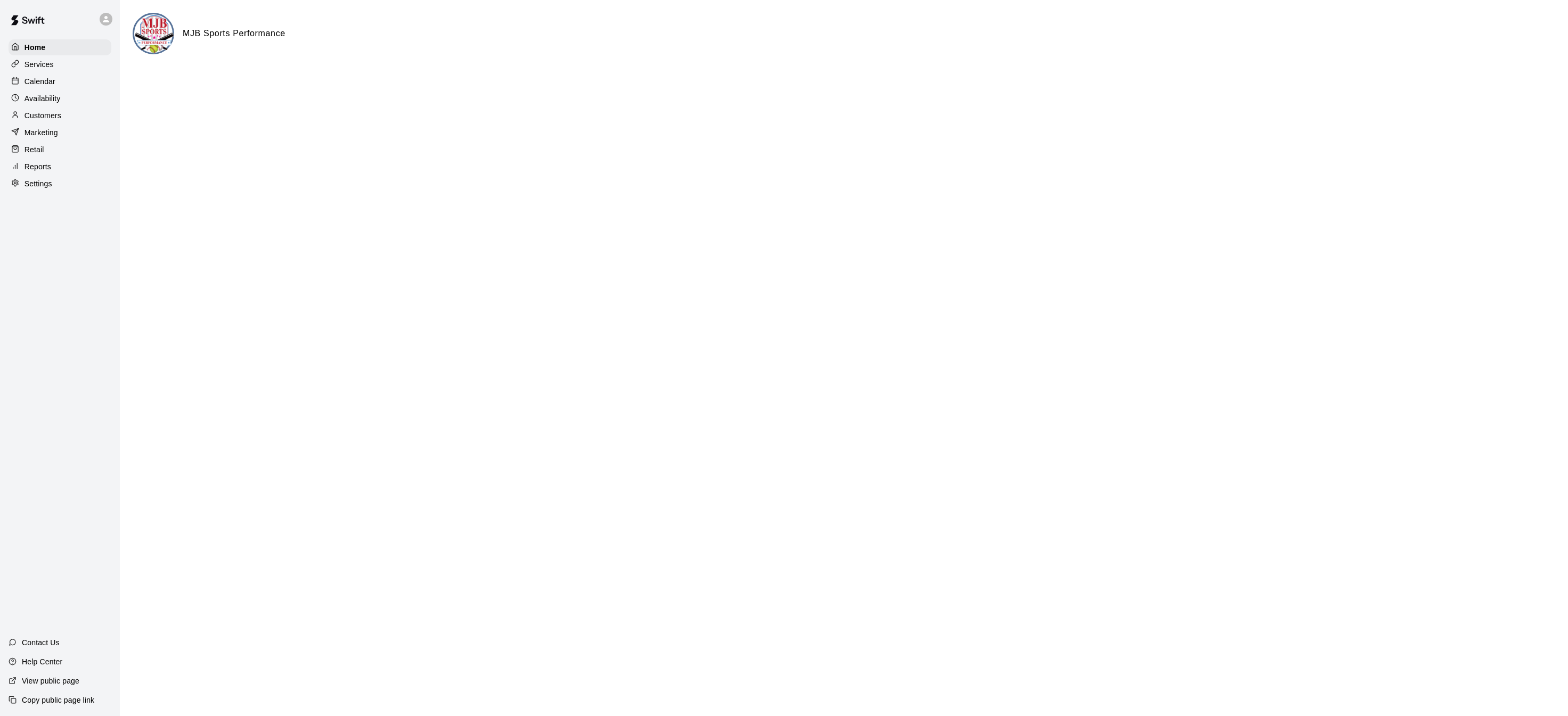
click at [27, 82] on p "Calendar" at bounding box center [40, 81] width 31 height 11
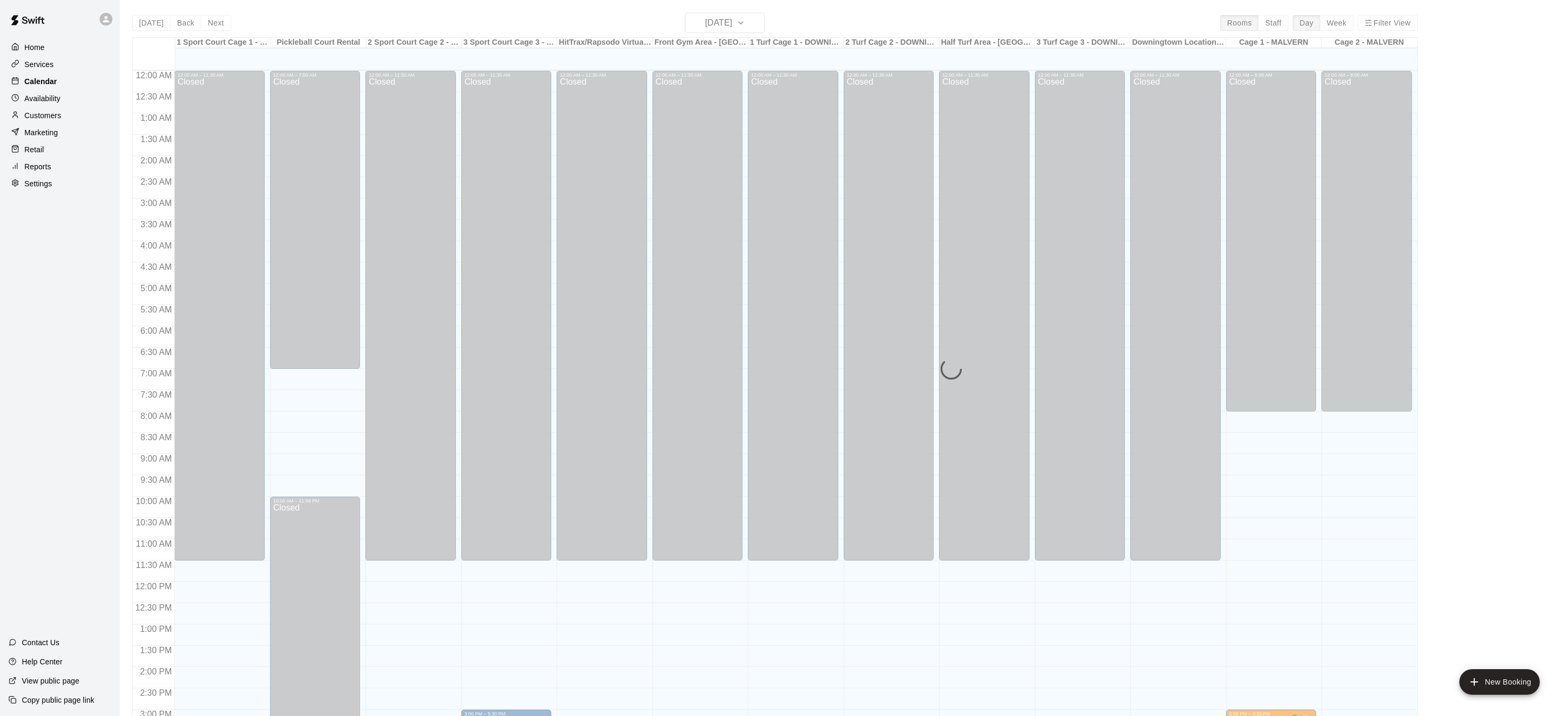
scroll to position [332, 0]
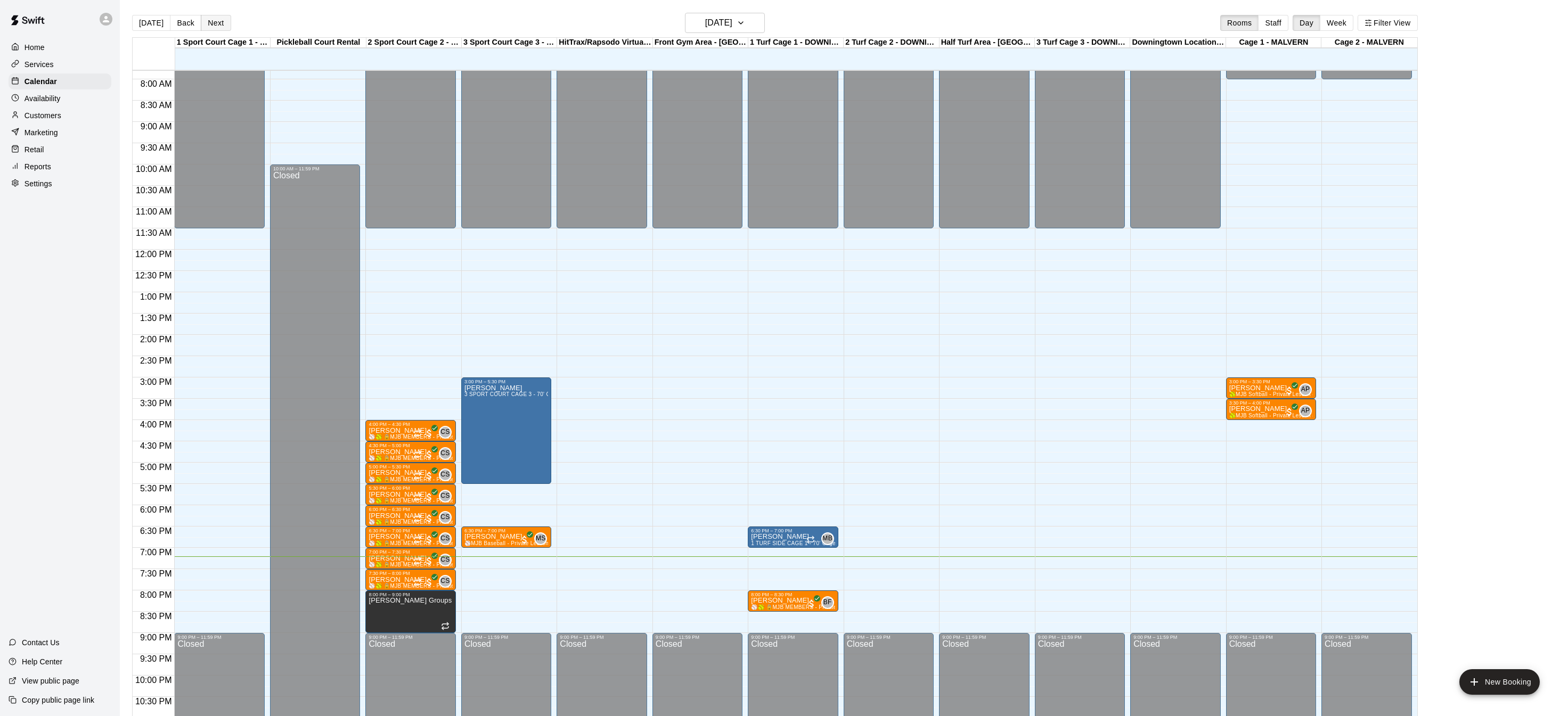
click at [200, 25] on button "Next" at bounding box center [215, 23] width 30 height 16
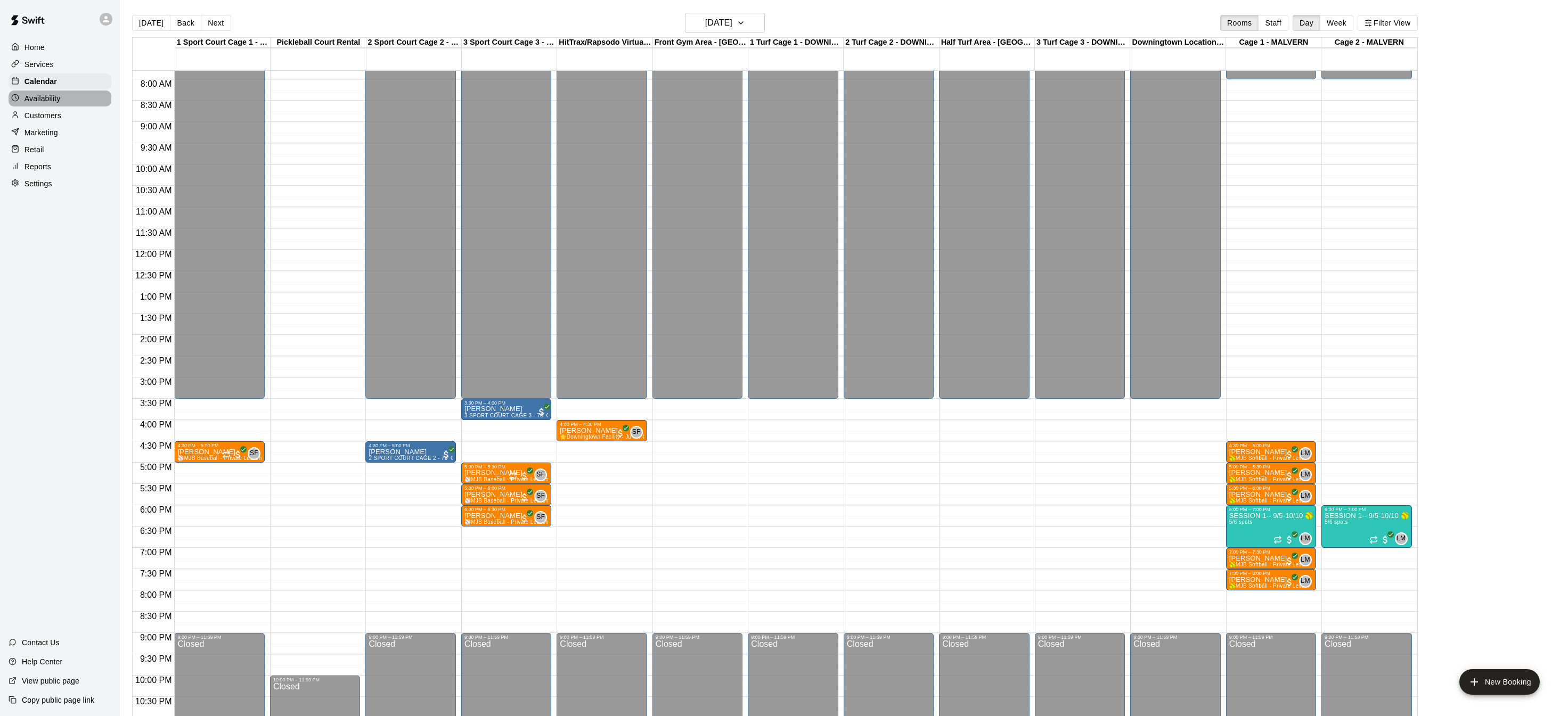
click at [50, 99] on p "Availability" at bounding box center [43, 98] width 36 height 11
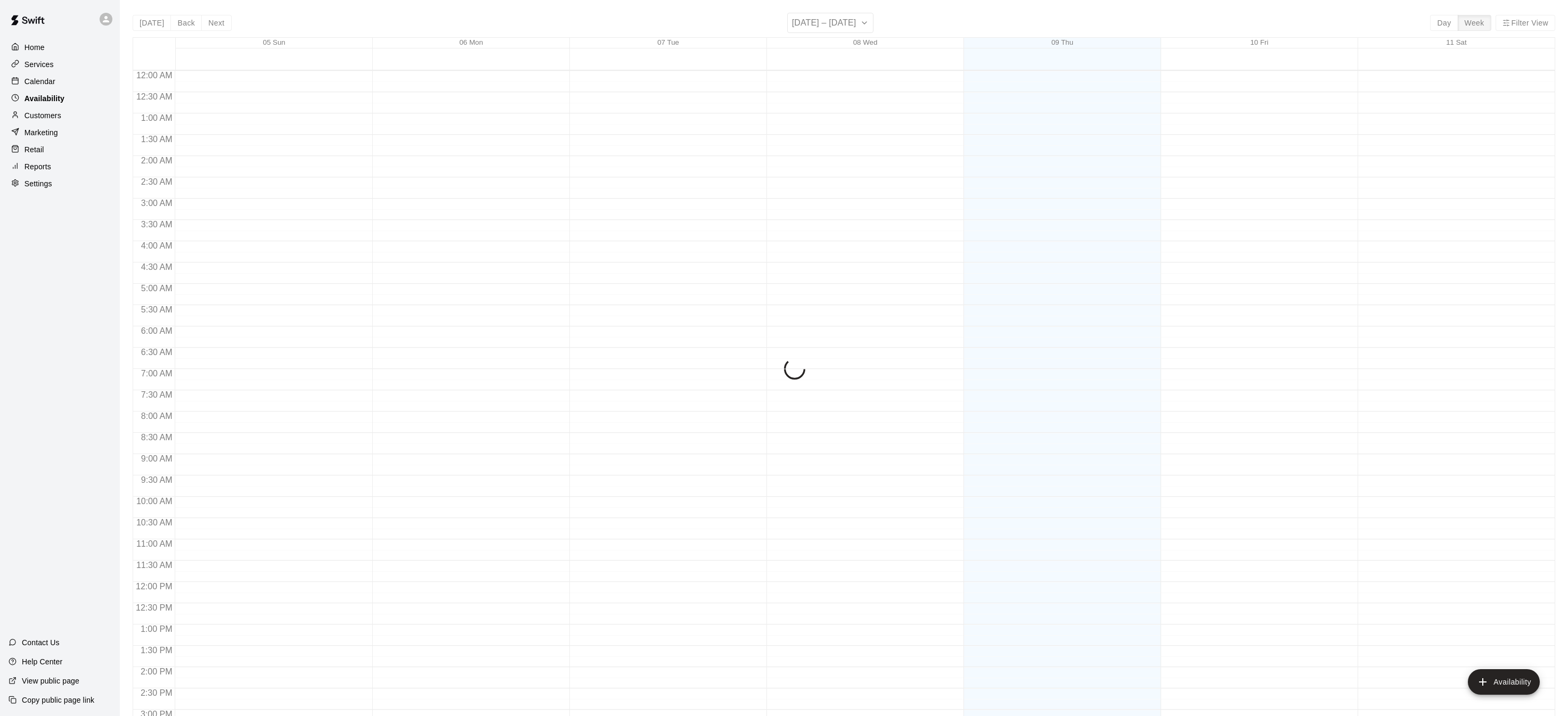
scroll to position [364, 0]
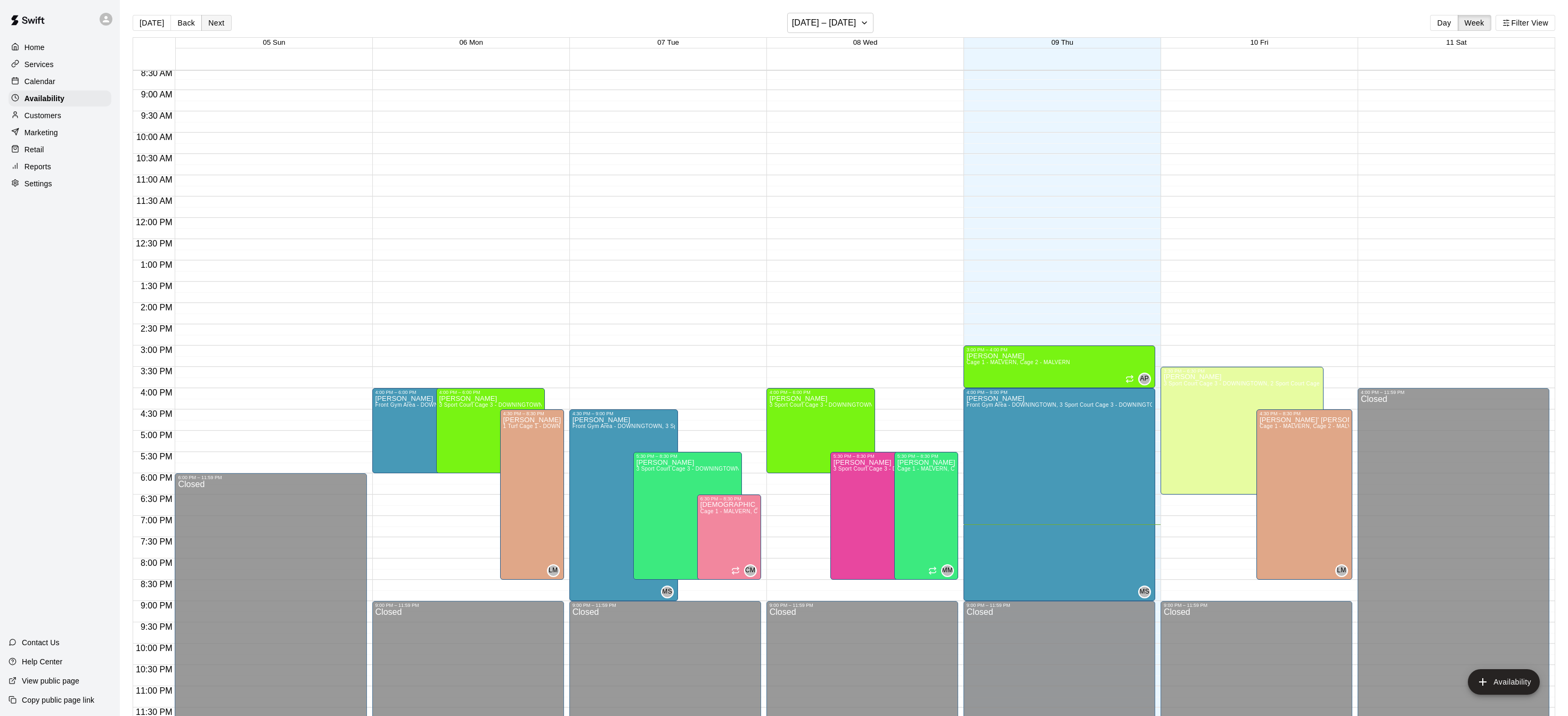
click at [212, 26] on button "Next" at bounding box center [216, 23] width 30 height 16
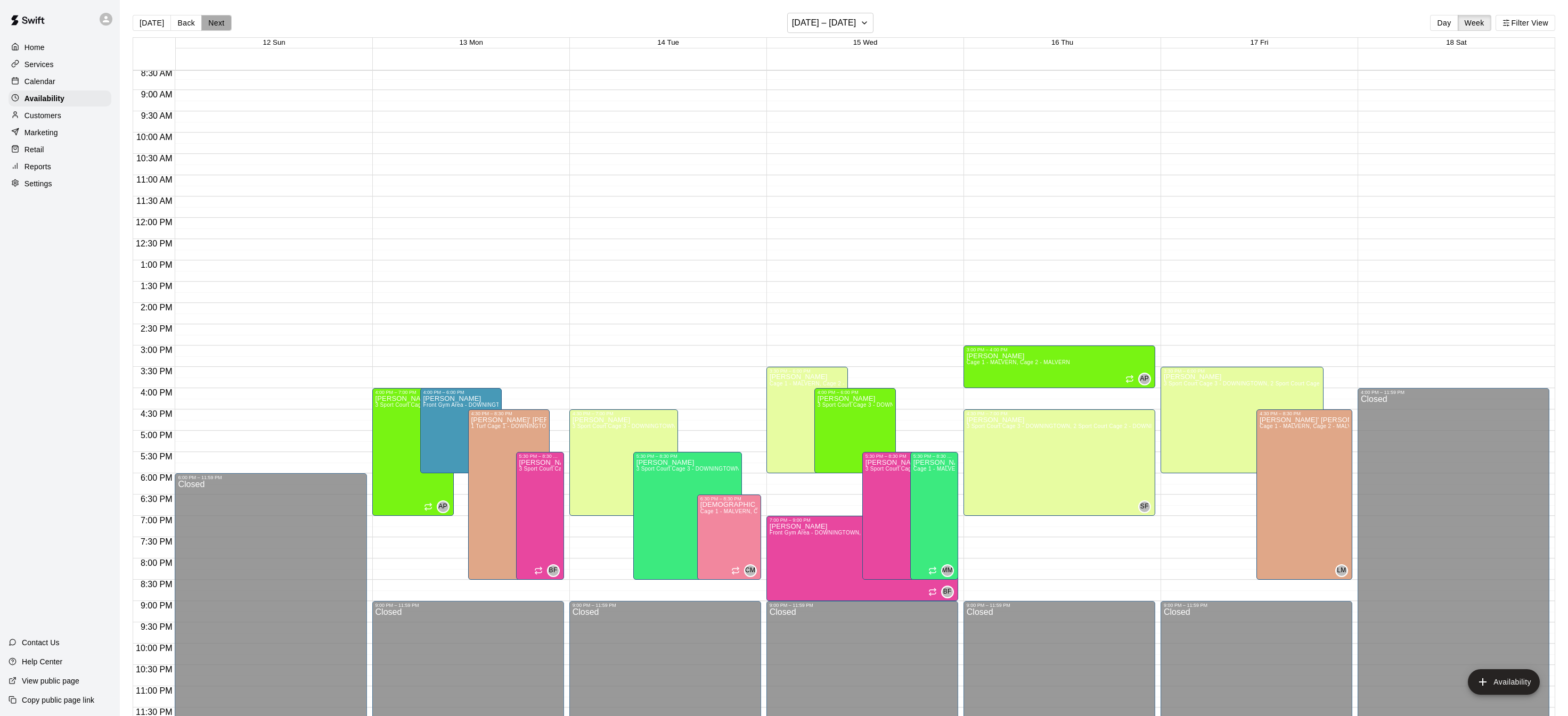
click at [212, 26] on button "Next" at bounding box center [216, 23] width 30 height 16
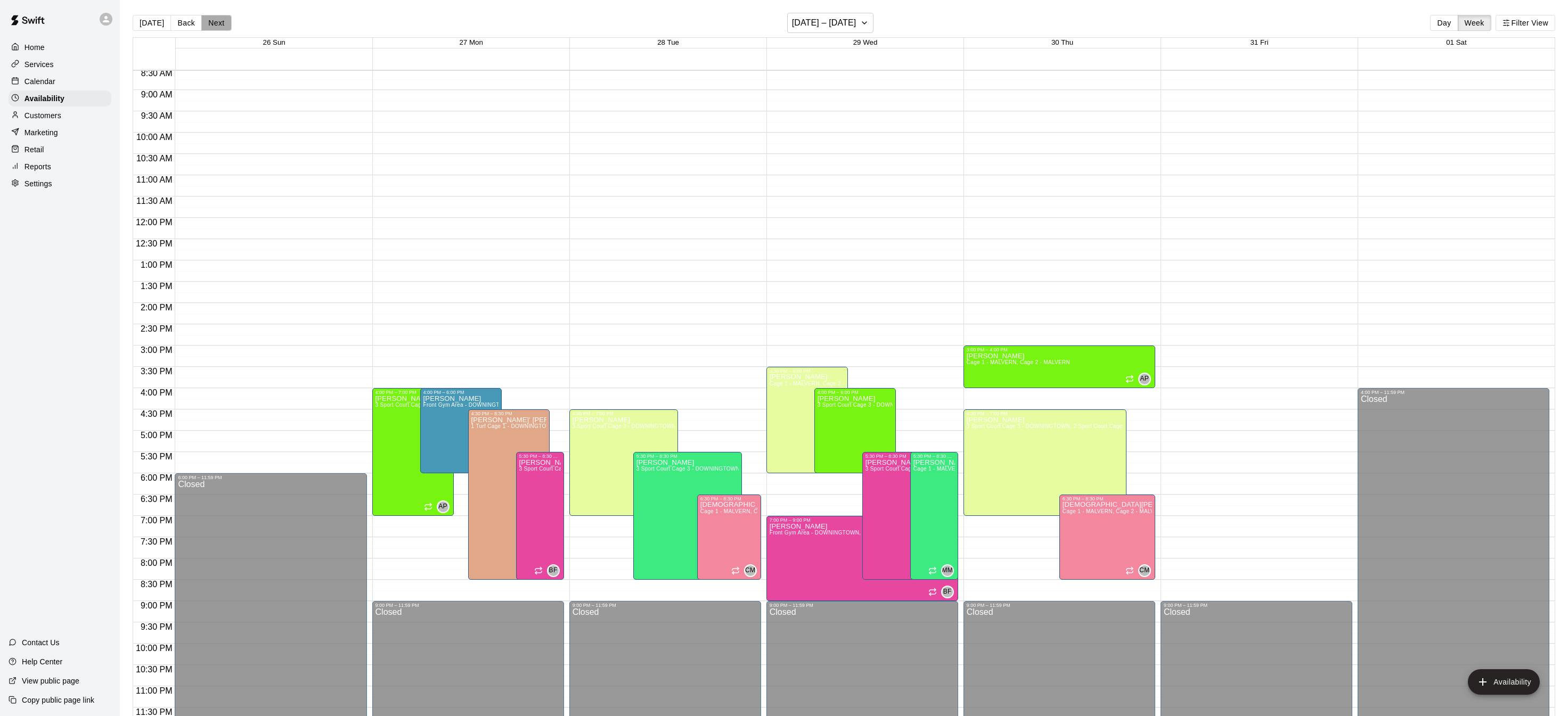
click at [212, 26] on button "Next" at bounding box center [216, 23] width 30 height 16
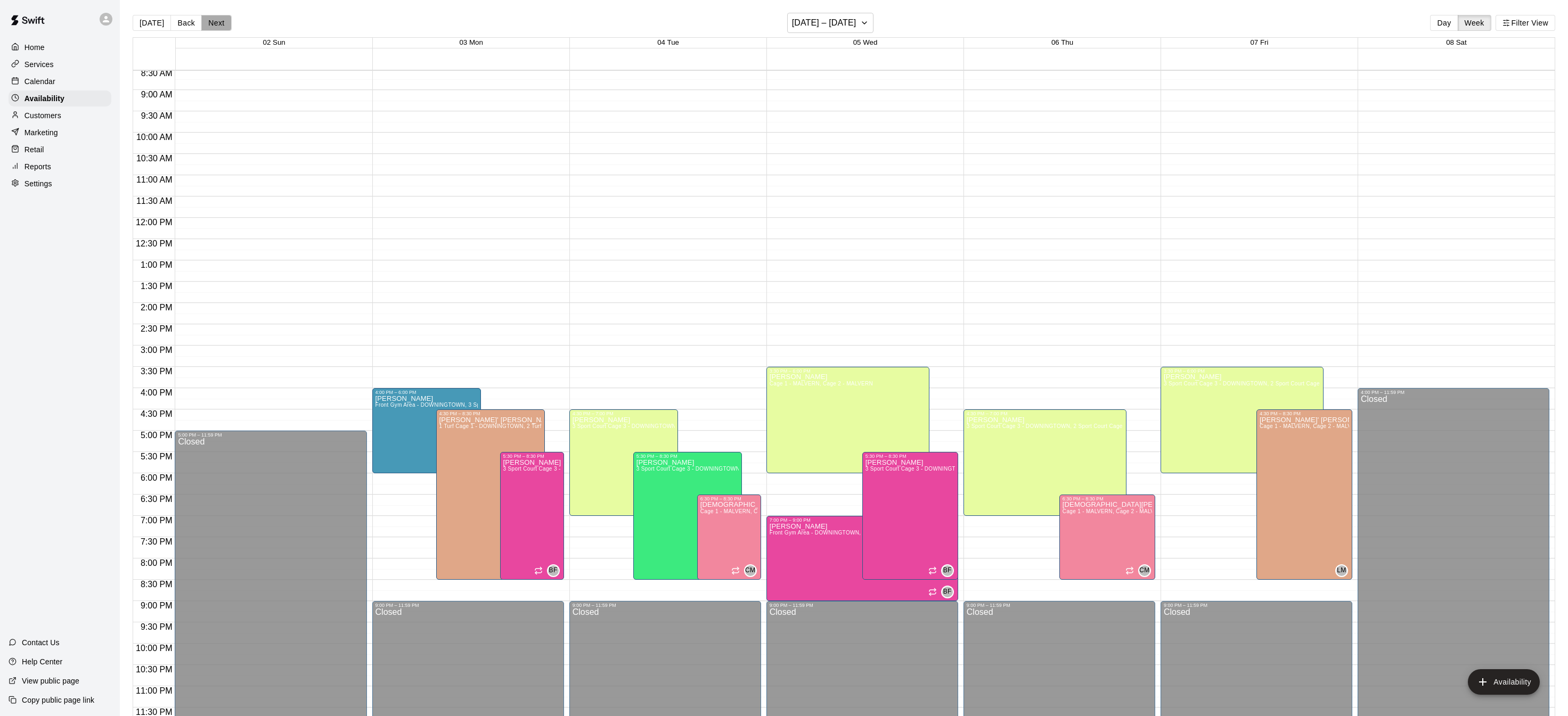
click at [212, 26] on button "Next" at bounding box center [216, 23] width 30 height 16
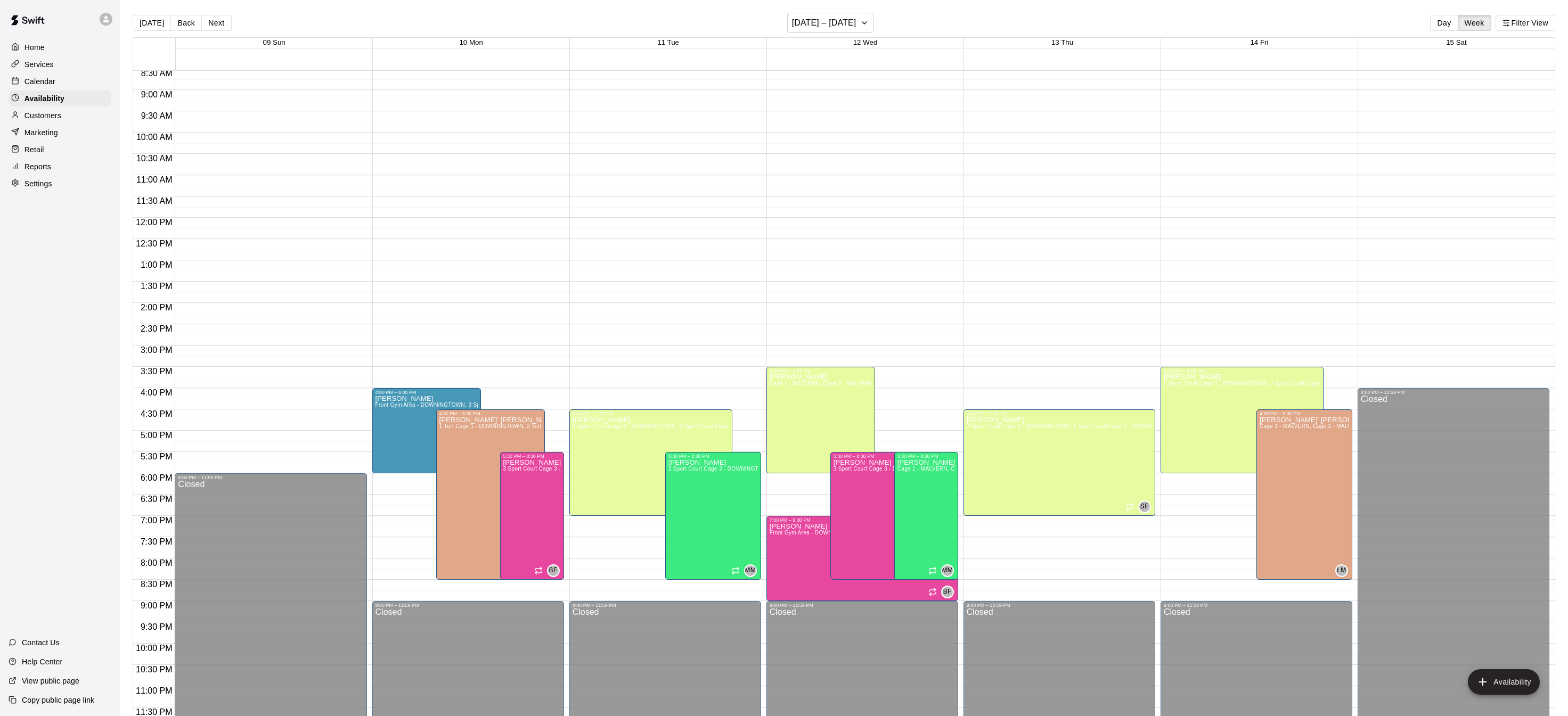
click at [154, 16] on button "[DATE]" at bounding box center [151, 23] width 38 height 16
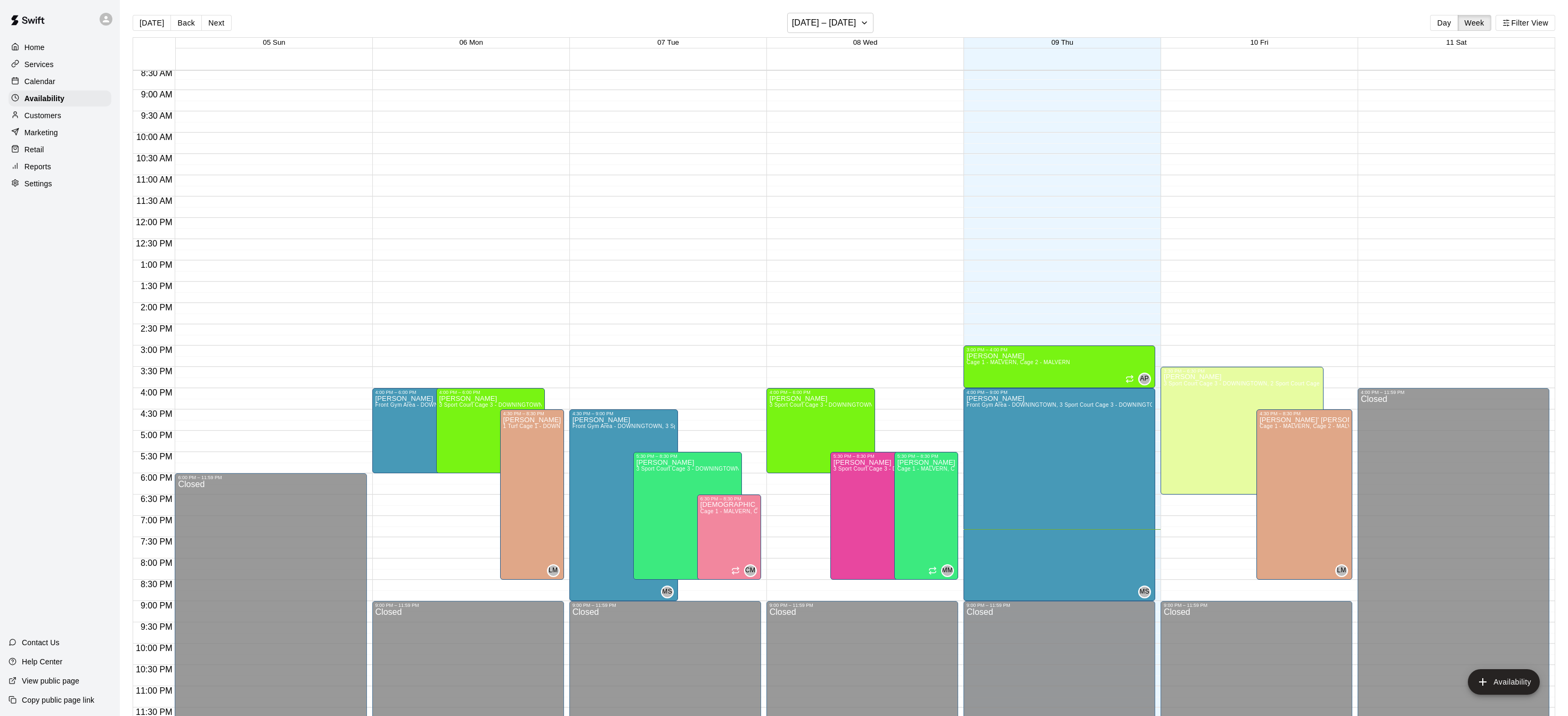
click at [38, 51] on p "Home" at bounding box center [35, 47] width 20 height 11
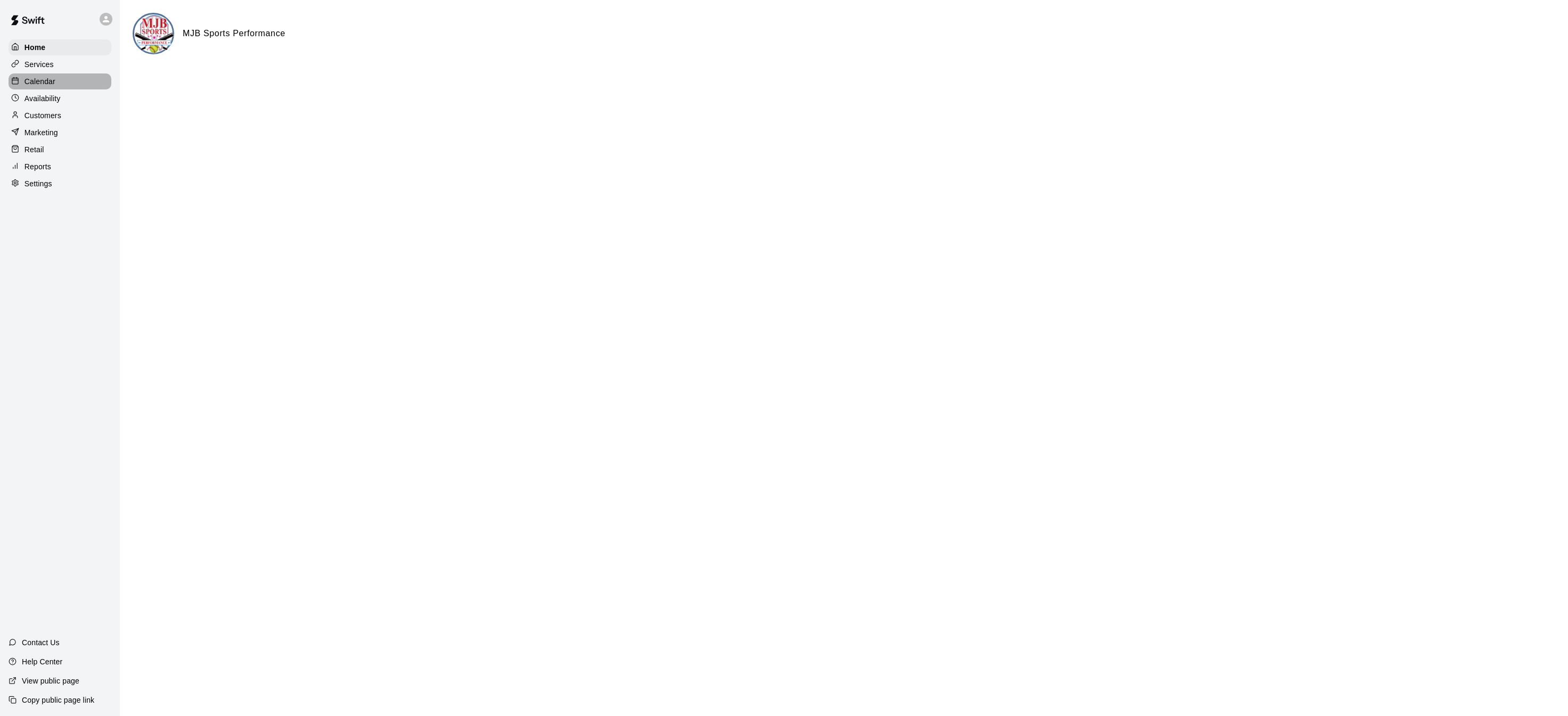
click at [36, 76] on p "Calendar" at bounding box center [40, 81] width 31 height 11
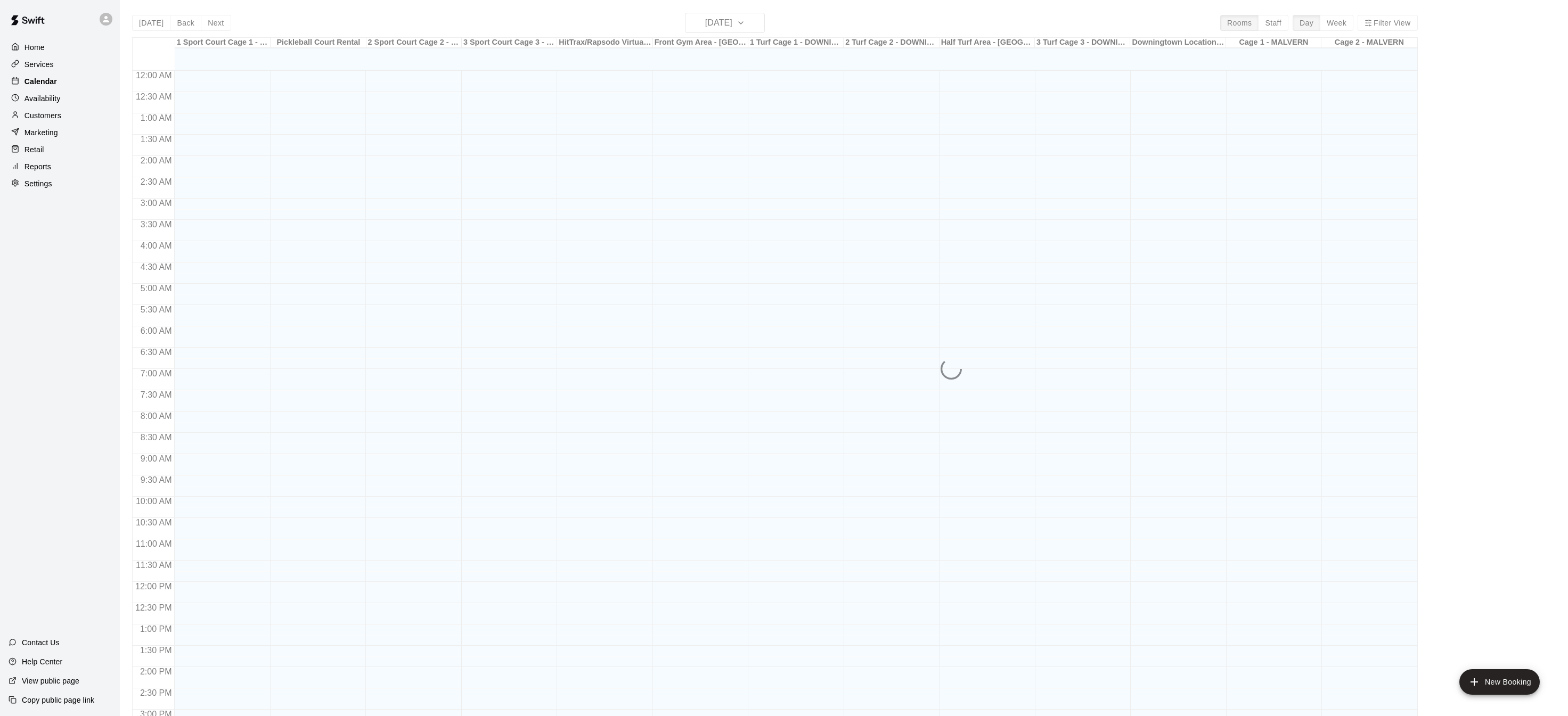
scroll to position [332, 0]
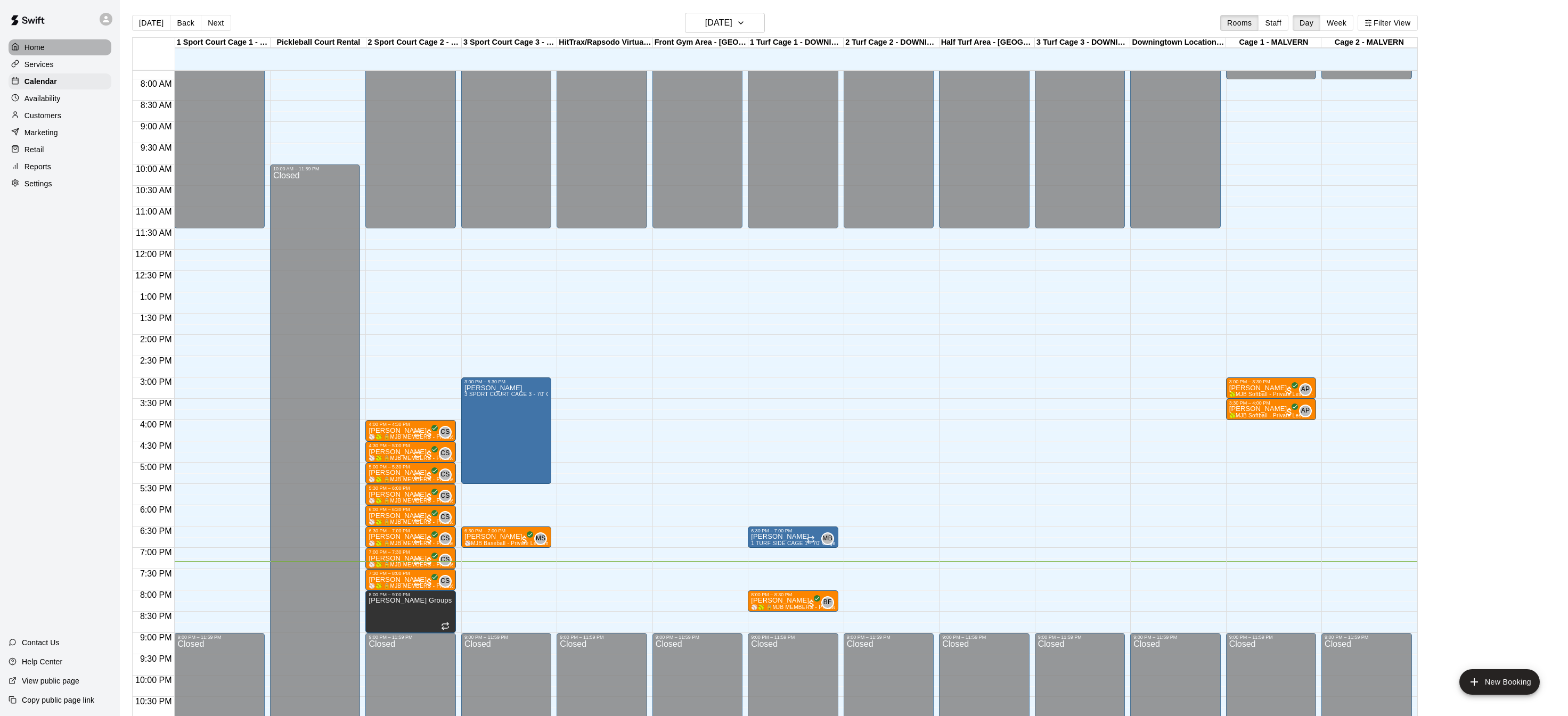
click at [40, 49] on p "Home" at bounding box center [35, 47] width 20 height 11
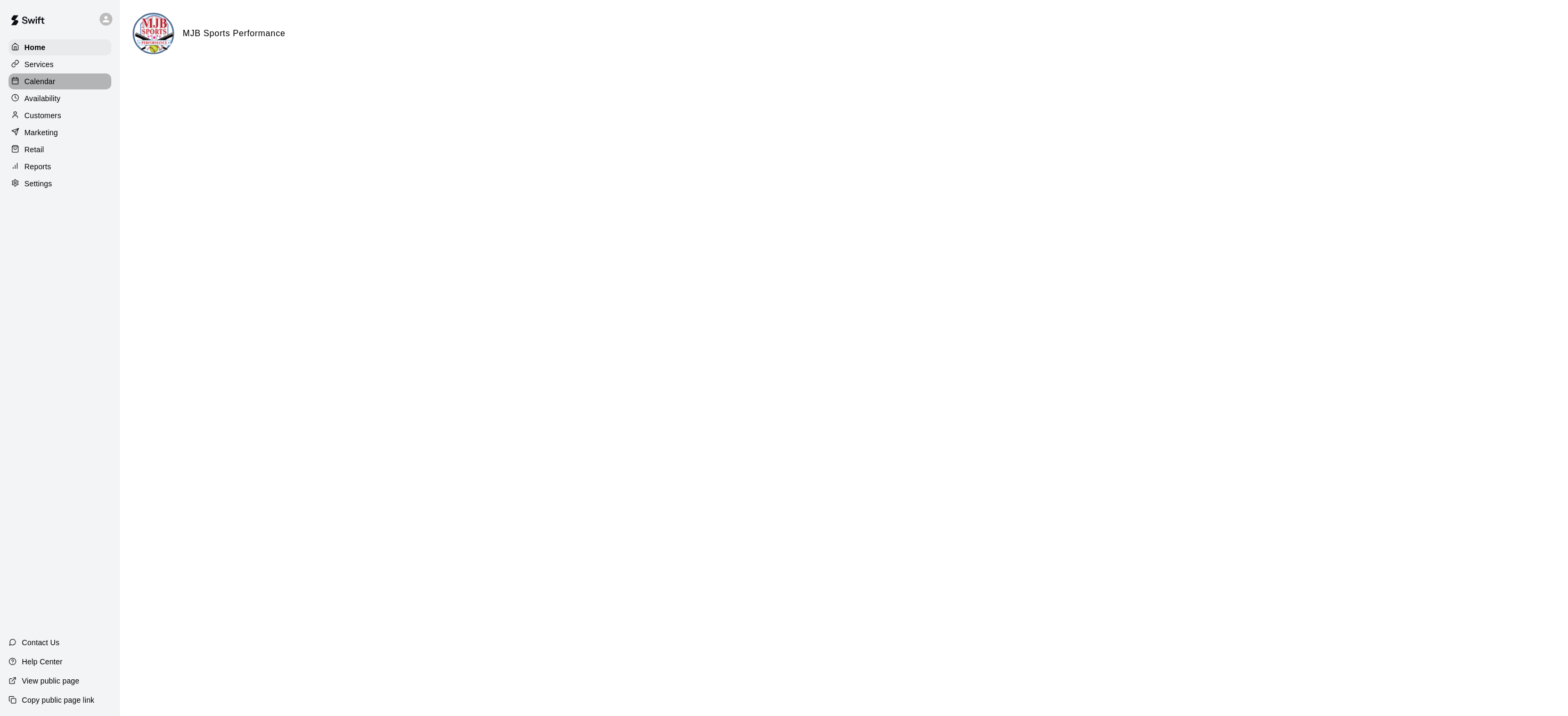
click at [35, 79] on p "Calendar" at bounding box center [40, 81] width 31 height 11
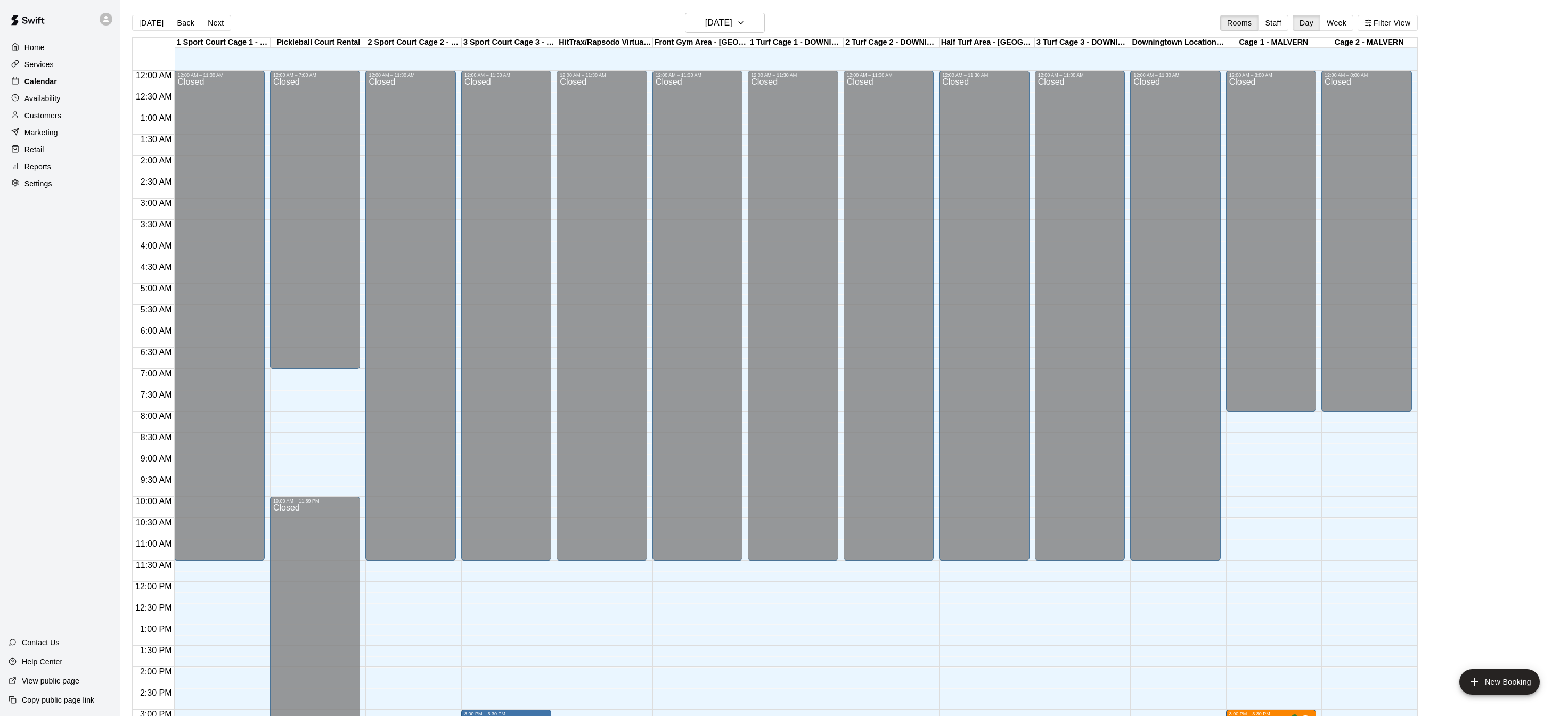
scroll to position [332, 0]
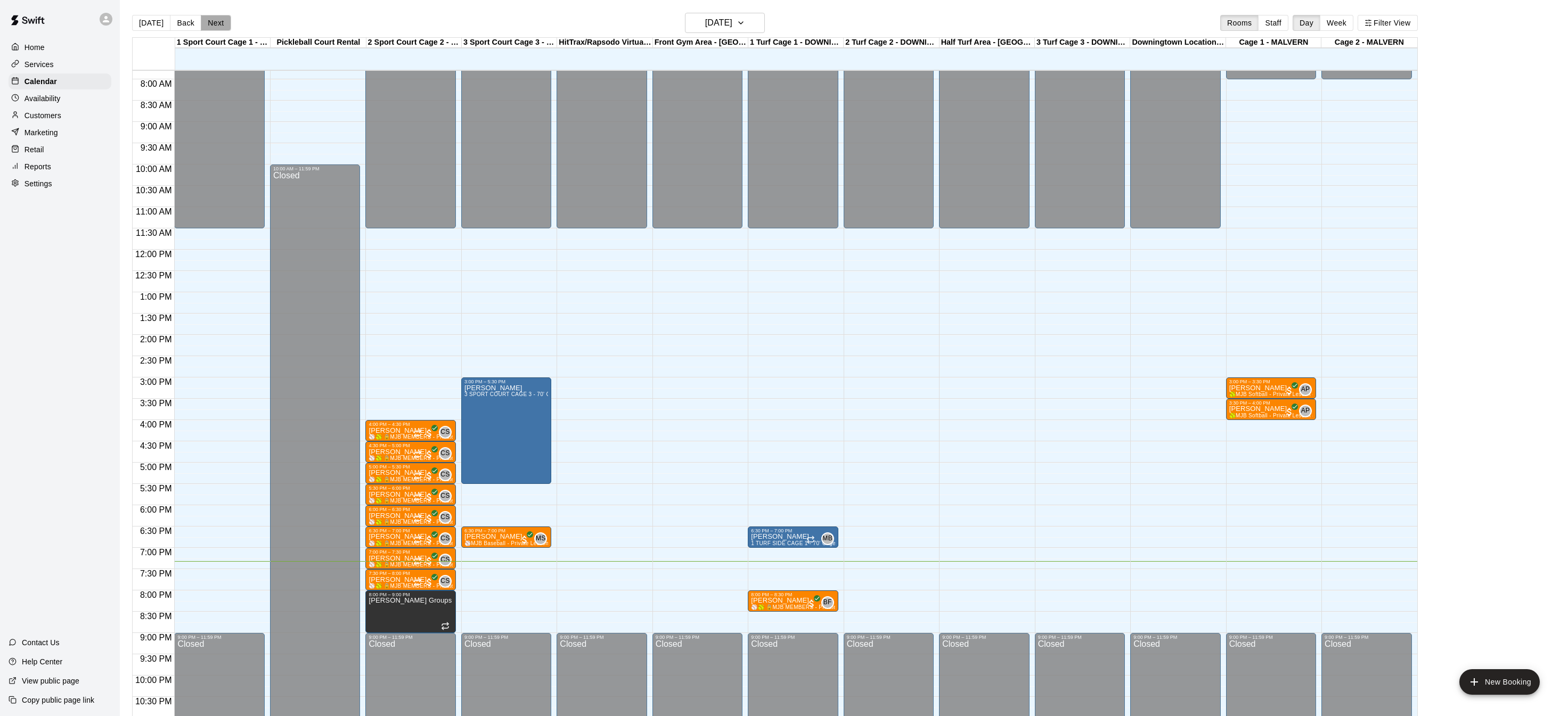
click at [213, 26] on button "Next" at bounding box center [215, 23] width 30 height 16
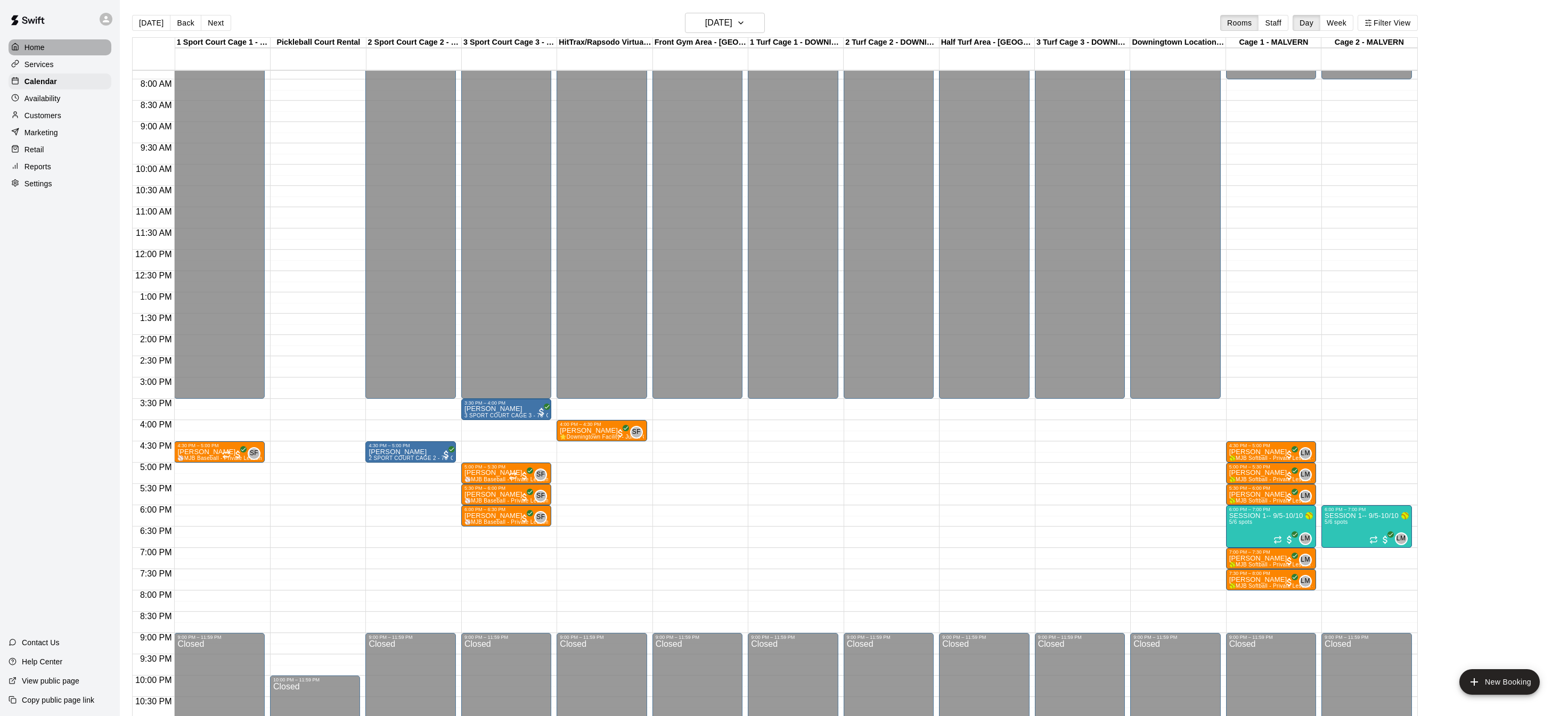
click at [47, 52] on div "Home" at bounding box center [60, 47] width 103 height 16
